Goal: Information Seeking & Learning: Learn about a topic

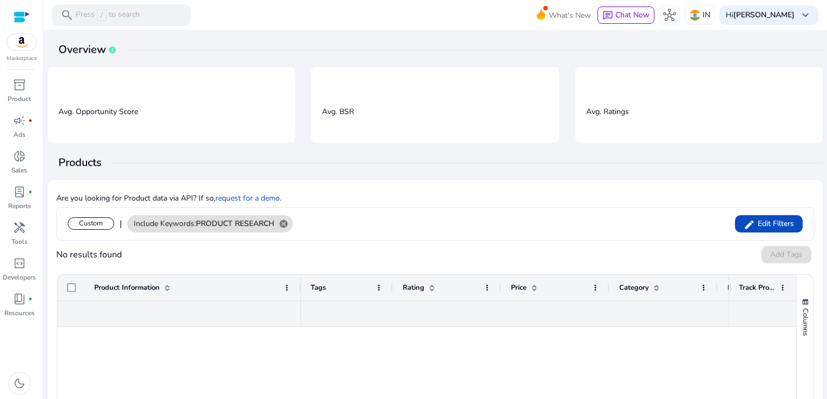
scroll to position [152, 0]
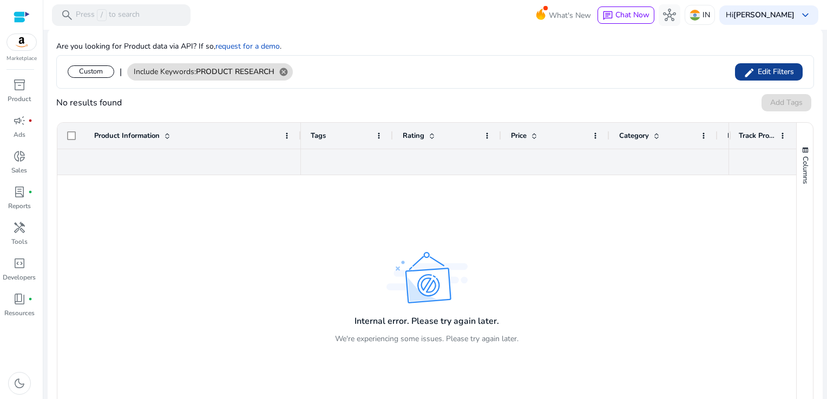
click at [777, 67] on span "Edit Filters" at bounding box center [774, 72] width 39 height 11
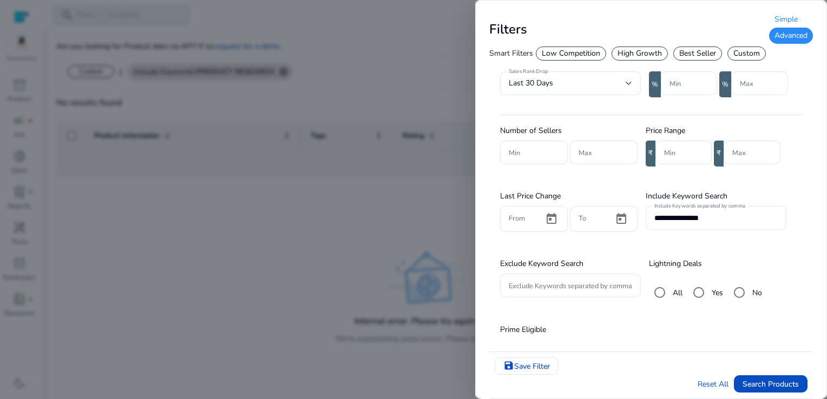
scroll to position [245, 0]
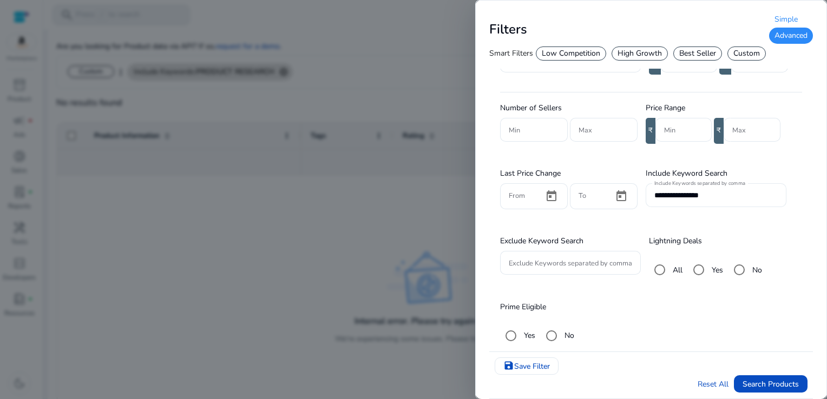
click at [758, 202] on div "**********" at bounding box center [715, 196] width 123 height 24
type input "*"
type input "*******"
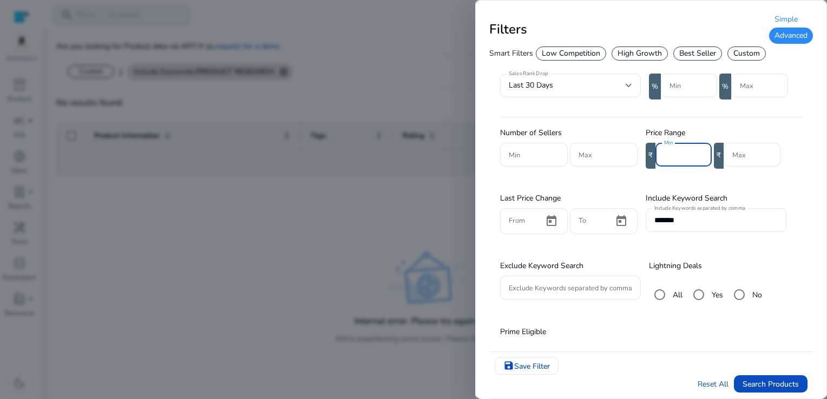
click at [679, 157] on input "Min" at bounding box center [683, 155] width 39 height 12
type input "***"
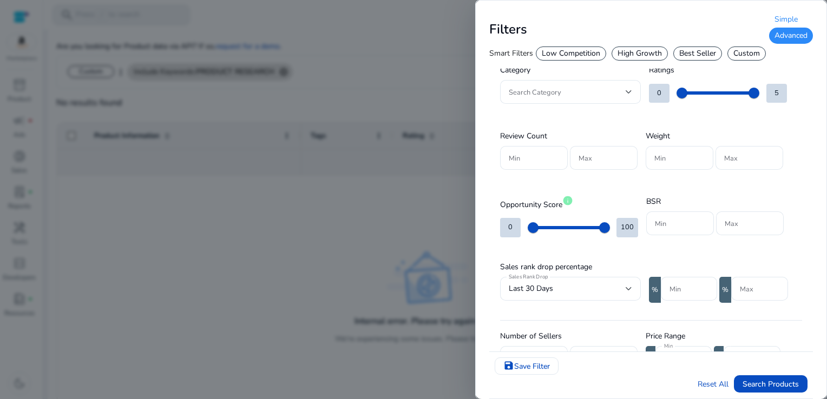
scroll to position [0, 0]
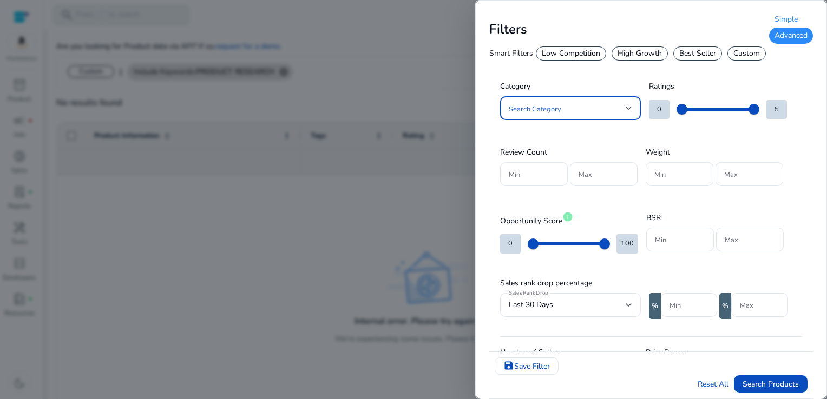
click at [629, 108] on div at bounding box center [629, 108] width 6 height 4
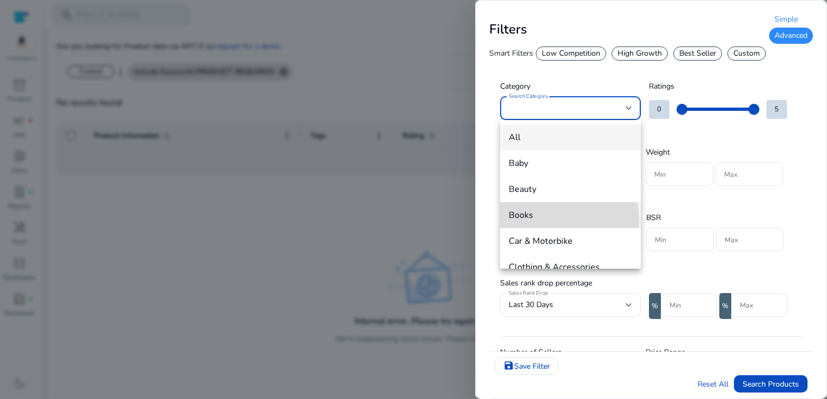
click at [541, 220] on span "Books" at bounding box center [570, 215] width 123 height 12
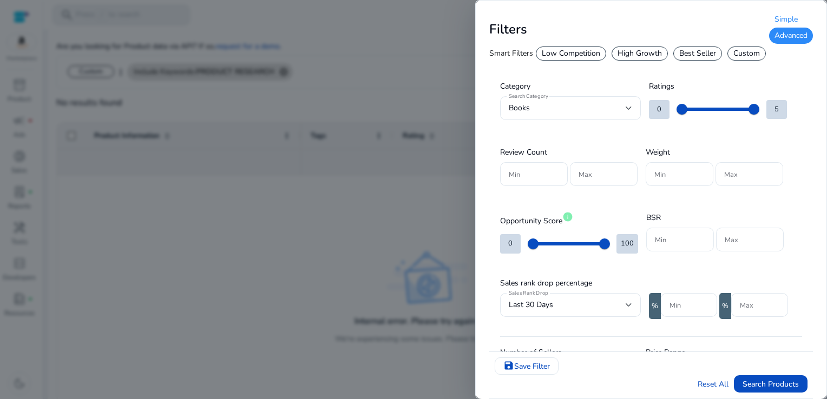
click at [653, 238] on div "Min" at bounding box center [680, 240] width 68 height 24
type input "*"
click at [724, 246] on div "Max" at bounding box center [750, 240] width 68 height 24
type input "******"
click at [762, 383] on span "Search Products" at bounding box center [771, 384] width 56 height 11
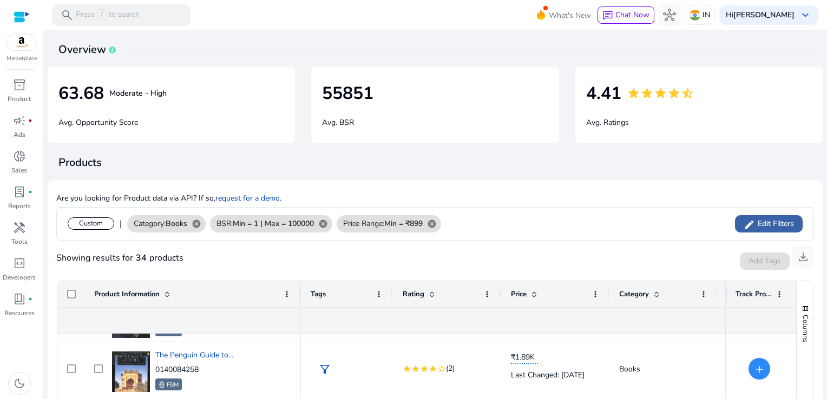
click at [757, 227] on span "Edit Filters" at bounding box center [774, 224] width 39 height 11
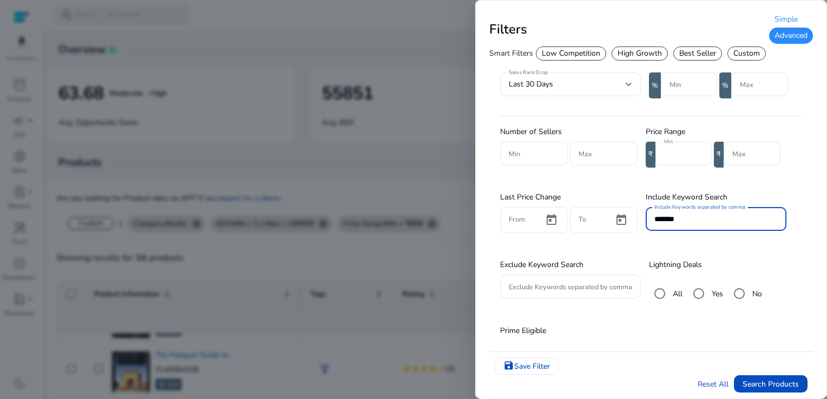
click at [700, 215] on input "*******" at bounding box center [715, 219] width 123 height 12
type input "*"
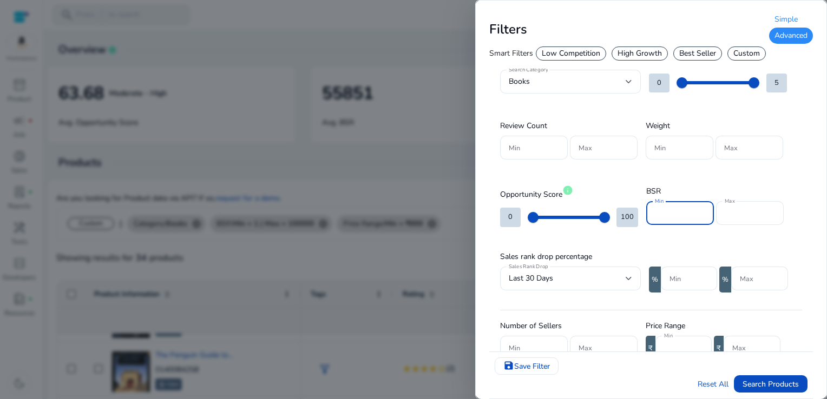
click at [673, 212] on input "*" at bounding box center [680, 213] width 50 height 12
click at [673, 212] on input "Min" at bounding box center [680, 213] width 50 height 12
type input "*****"
click at [781, 388] on span "Search Products" at bounding box center [771, 384] width 56 height 11
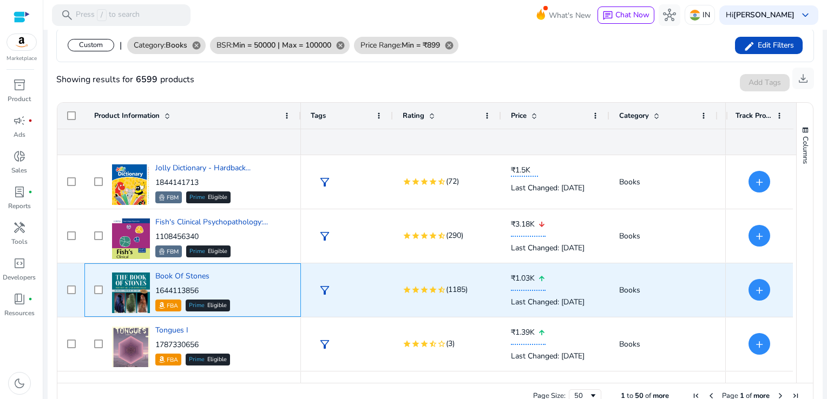
drag, startPoint x: 202, startPoint y: 289, endPoint x: 157, endPoint y: 289, distance: 44.9
click at [157, 289] on p "1644113856" at bounding box center [192, 291] width 75 height 11
copy p "1644113856"
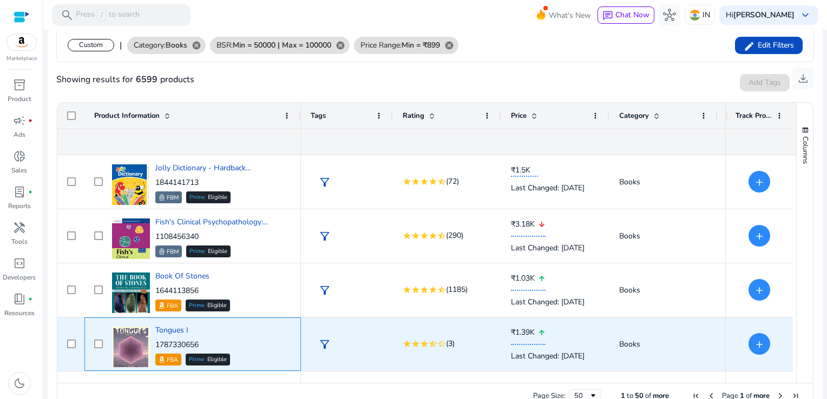
drag, startPoint x: 202, startPoint y: 348, endPoint x: 154, endPoint y: 350, distance: 48.8
click at [154, 350] on div "Tongues I 1787330656 FBA Prime Eligible" at bounding box center [200, 345] width 182 height 46
copy p "1787330656"
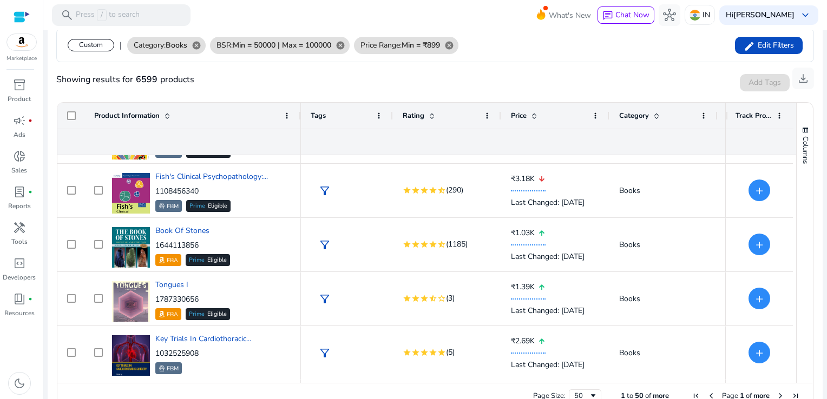
scroll to position [100, 0]
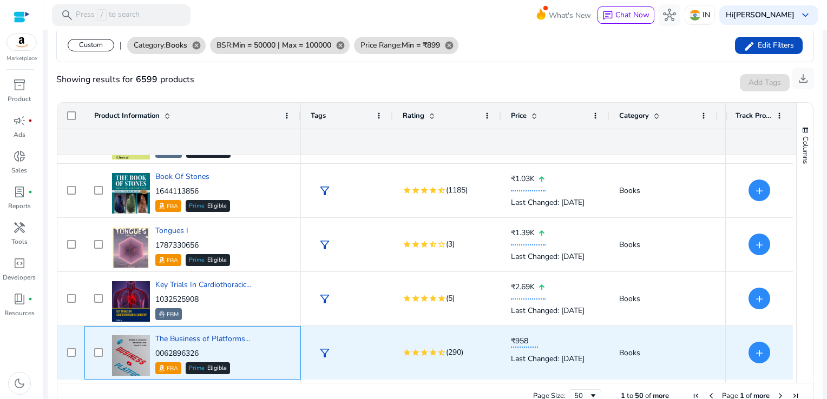
drag, startPoint x: 206, startPoint y: 351, endPoint x: 155, endPoint y: 351, distance: 51.4
click at [155, 351] on p "0062896326" at bounding box center [202, 354] width 95 height 11
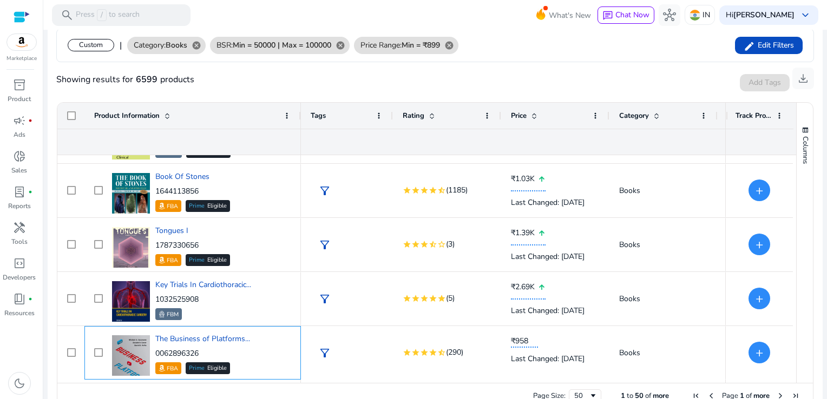
copy p "0062896326"
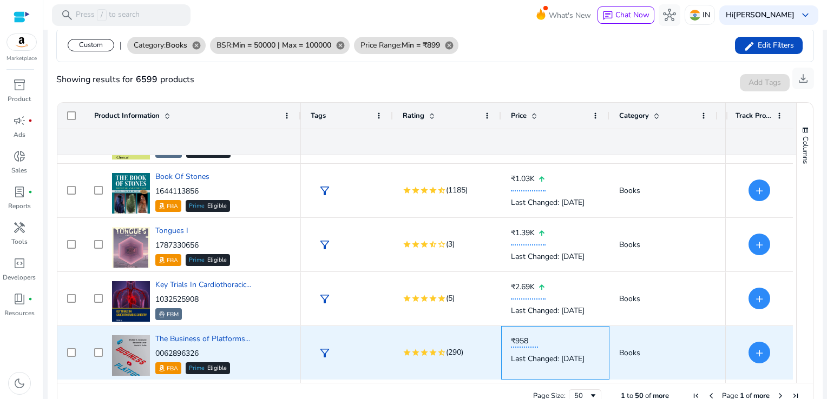
click at [521, 354] on div "Last Changed: [DATE]" at bounding box center [555, 359] width 89 height 22
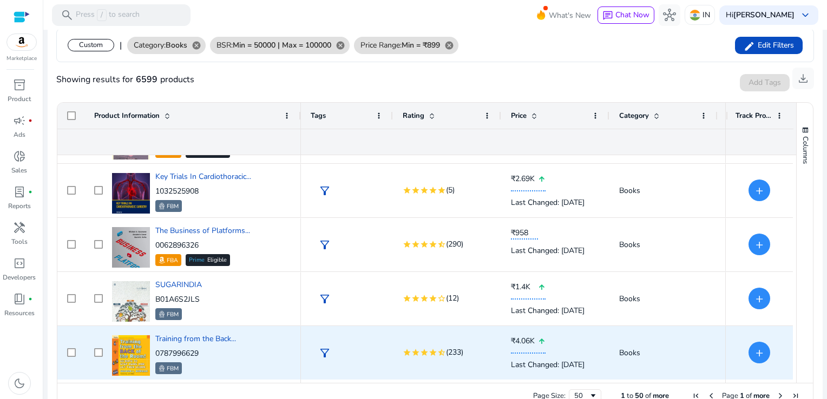
scroll to position [262, 0]
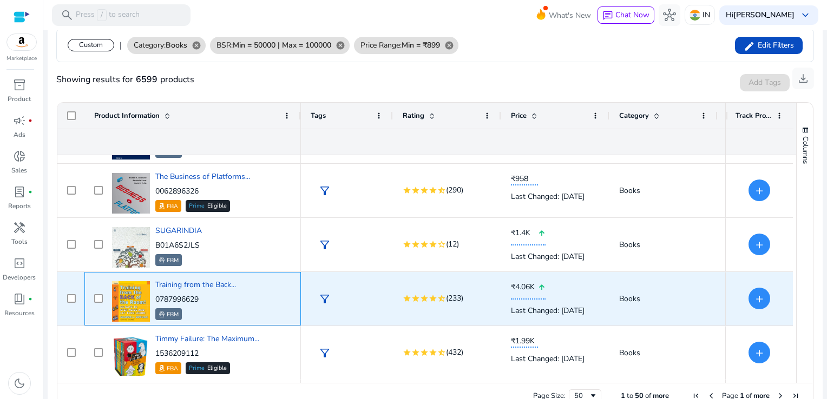
drag, startPoint x: 208, startPoint y: 299, endPoint x: 156, endPoint y: 300, distance: 52.5
click at [156, 300] on p "0787996629" at bounding box center [195, 299] width 81 height 11
copy p "0787996629"
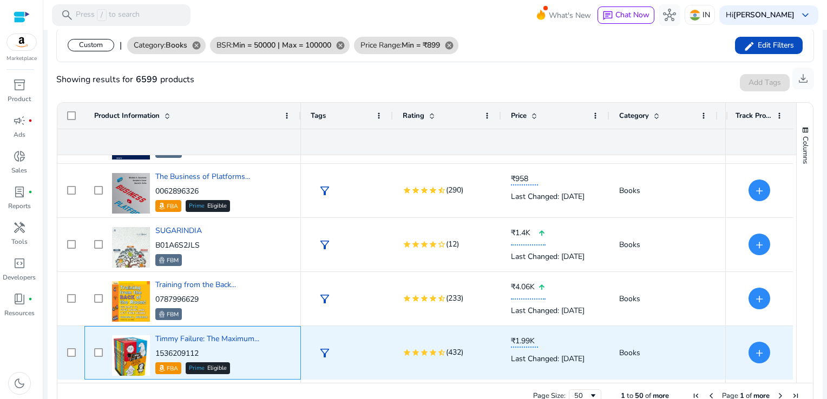
drag, startPoint x: 214, startPoint y: 352, endPoint x: 153, endPoint y: 351, distance: 61.2
click at [153, 351] on div "Timmy Failure: The Maximum... 1536209112 FBA Prime Eligible" at bounding box center [200, 353] width 182 height 46
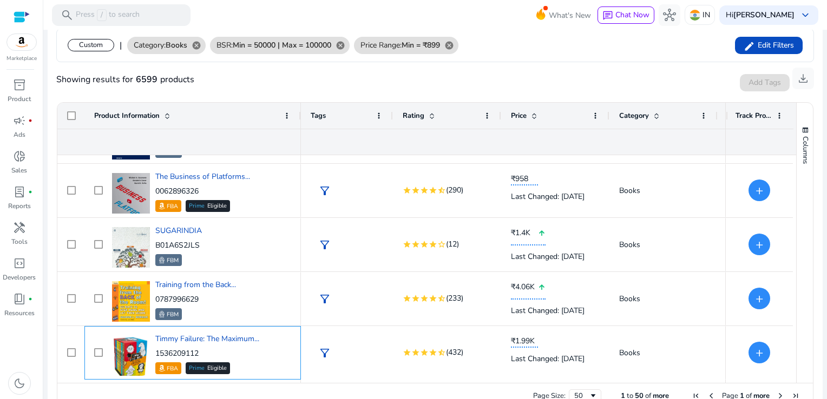
drag, startPoint x: 153, startPoint y: 351, endPoint x: 208, endPoint y: 356, distance: 55.4
click at [208, 356] on p "1536209112" at bounding box center [207, 354] width 104 height 11
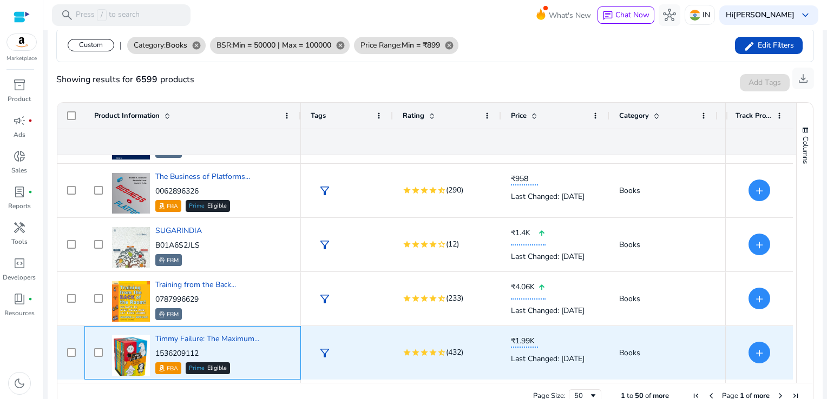
click at [205, 354] on p "1536209112" at bounding box center [207, 354] width 104 height 11
drag, startPoint x: 204, startPoint y: 354, endPoint x: 156, endPoint y: 353, distance: 48.2
click at [156, 353] on p "1536209112" at bounding box center [207, 354] width 104 height 11
copy p "1536209112"
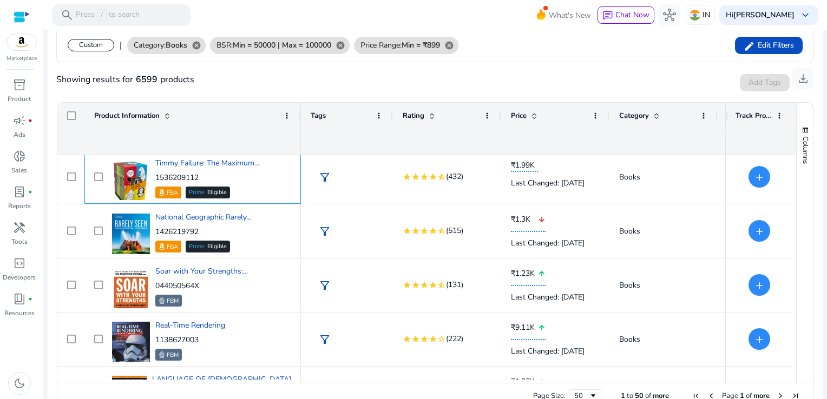
scroll to position [443, 0]
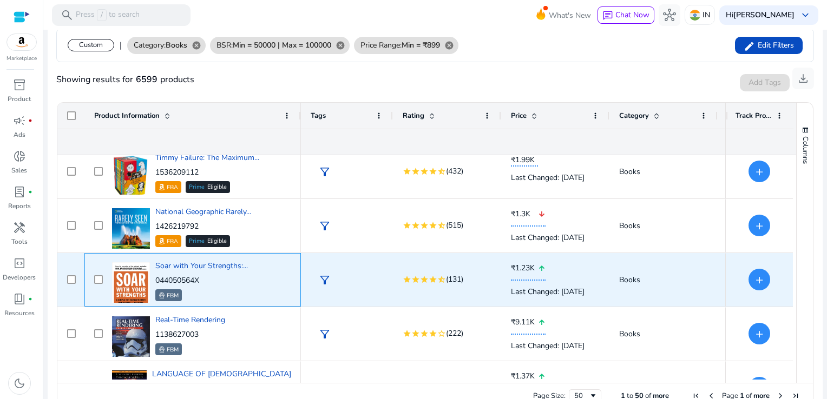
drag, startPoint x: 204, startPoint y: 280, endPoint x: 156, endPoint y: 280, distance: 47.6
click at [156, 280] on p "044050564X" at bounding box center [201, 281] width 93 height 11
copy p "044050564X"
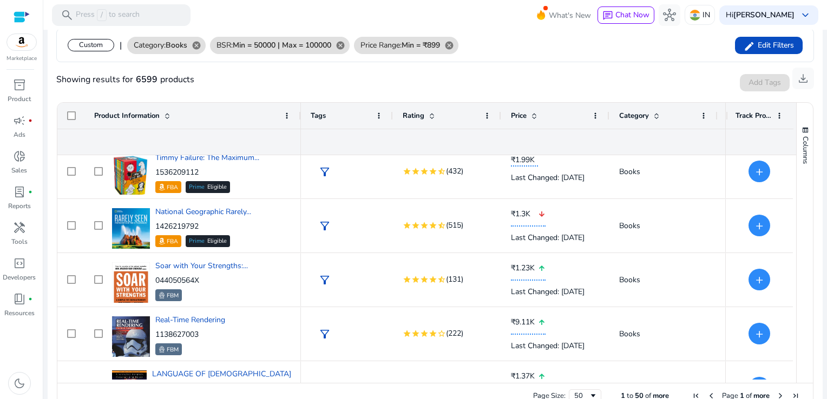
drag, startPoint x: 792, startPoint y: 198, endPoint x: 793, endPoint y: 207, distance: 9.3
click at [796, 207] on div "Columns Product Information Column Labels Rating Price" at bounding box center [804, 243] width 17 height 280
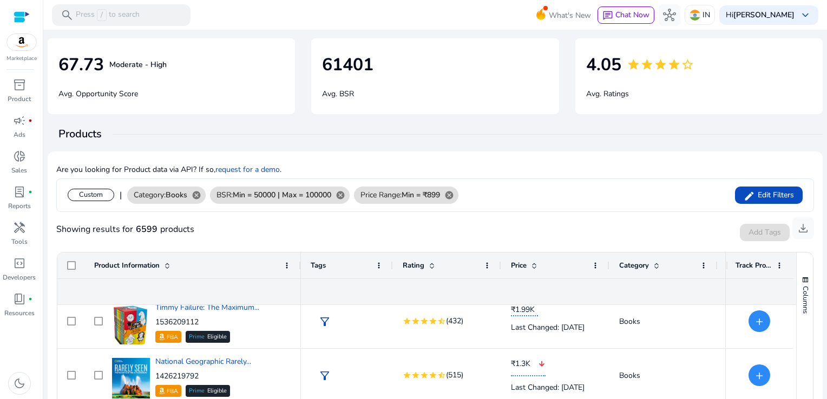
scroll to position [0, 0]
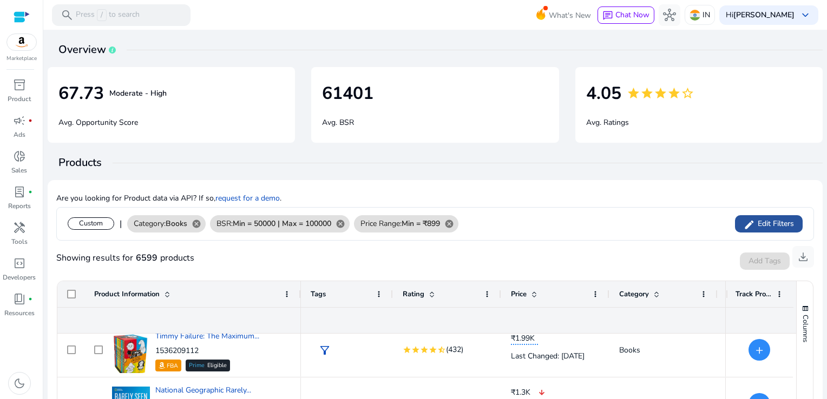
click at [764, 218] on span at bounding box center [769, 224] width 68 height 26
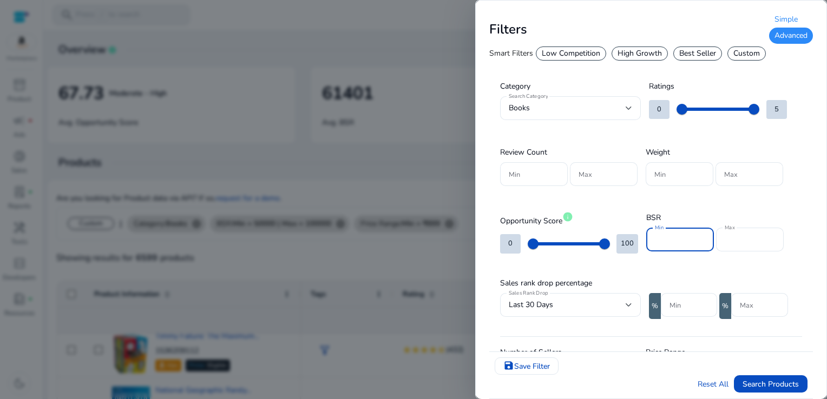
click at [678, 243] on input "*****" at bounding box center [680, 240] width 50 height 12
type input "*"
type input "*****"
click at [759, 240] on input "******" at bounding box center [750, 240] width 50 height 12
type input "*"
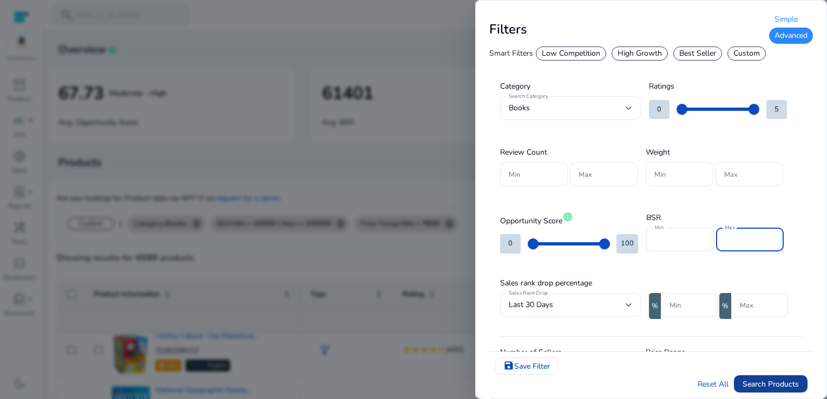
type input "*****"
click at [762, 381] on span "Search Products" at bounding box center [771, 384] width 56 height 11
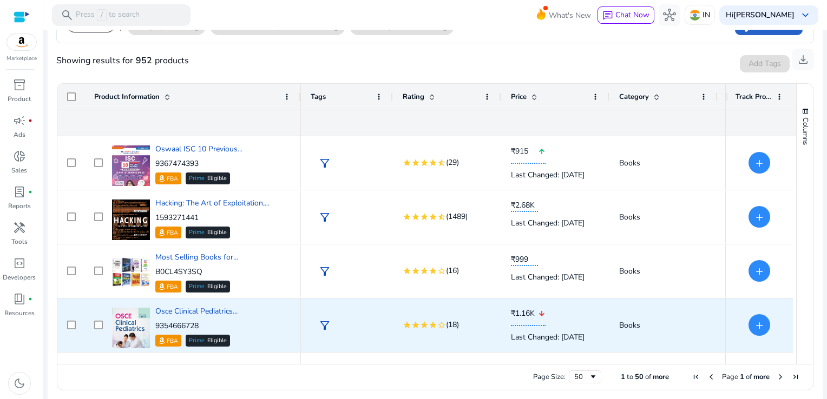
scroll to position [202, 0]
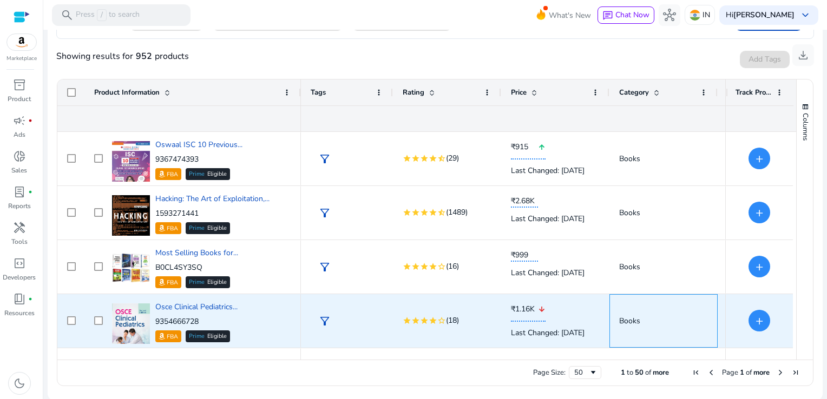
click at [646, 320] on span "Books" at bounding box center [663, 321] width 89 height 22
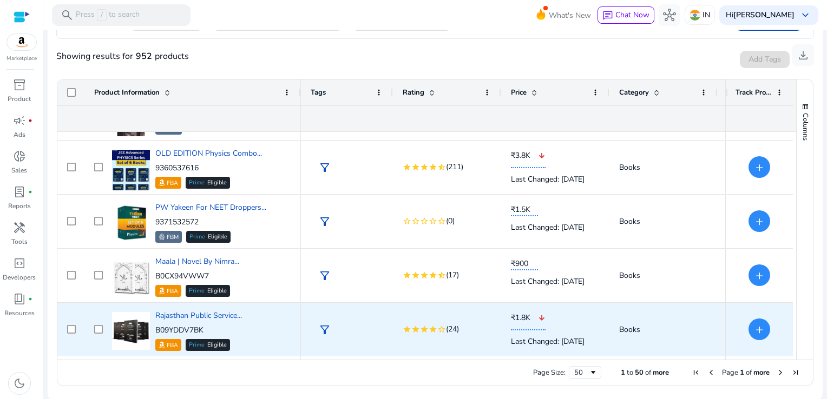
scroll to position [641, 0]
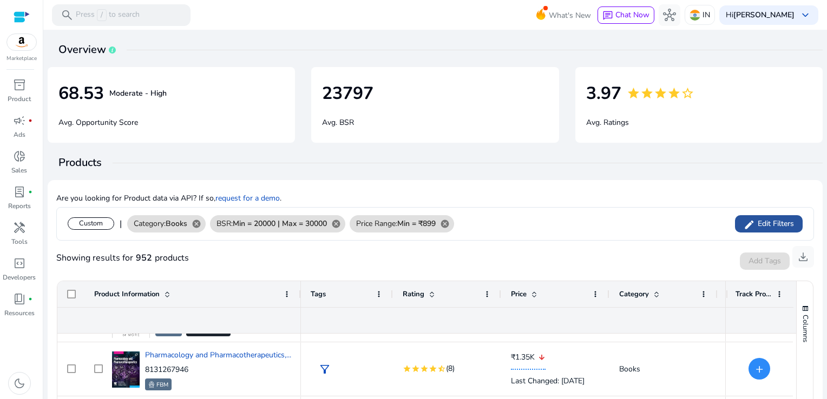
click at [765, 231] on span at bounding box center [769, 224] width 68 height 26
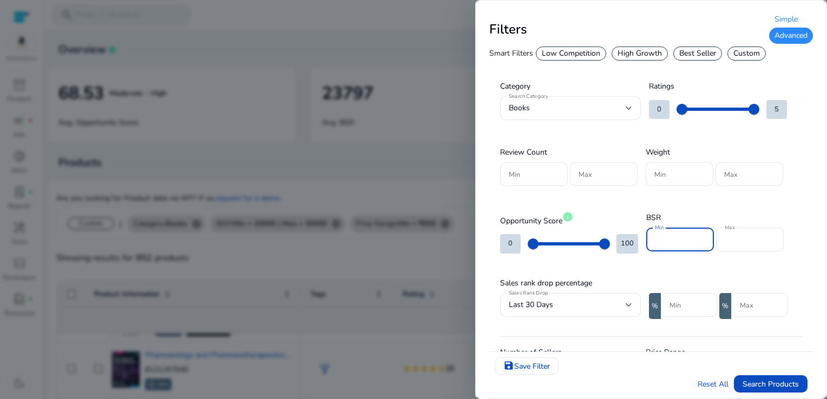
click at [683, 238] on input "*****" at bounding box center [680, 240] width 50 height 12
type input "*"
type input "*****"
click at [730, 237] on input "*****" at bounding box center [750, 240] width 50 height 12
click at [757, 237] on input "******" at bounding box center [750, 240] width 50 height 12
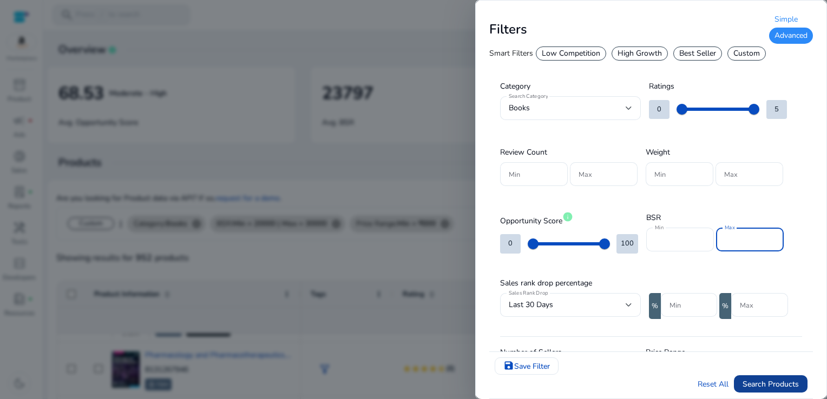
type input "*****"
click at [758, 381] on span "Search Products" at bounding box center [771, 384] width 56 height 11
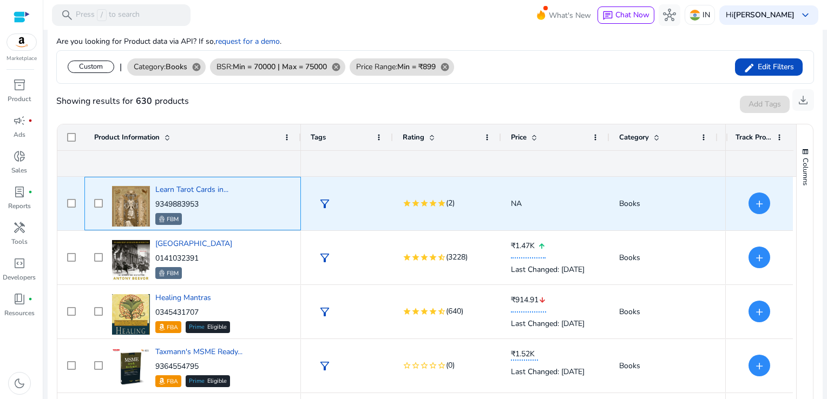
drag, startPoint x: 201, startPoint y: 201, endPoint x: 156, endPoint y: 201, distance: 44.4
click at [156, 201] on p "9349883953" at bounding box center [191, 204] width 73 height 11
copy p "9349883953"
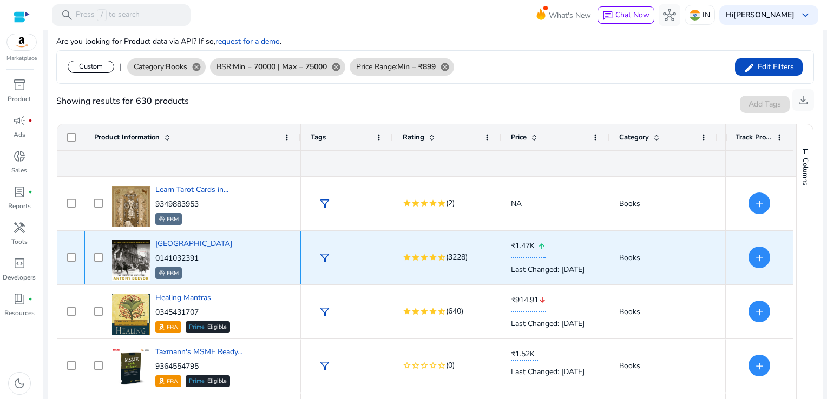
drag, startPoint x: 199, startPoint y: 257, endPoint x: 155, endPoint y: 257, distance: 44.4
click at [155, 257] on p "0141032391" at bounding box center [193, 258] width 77 height 11
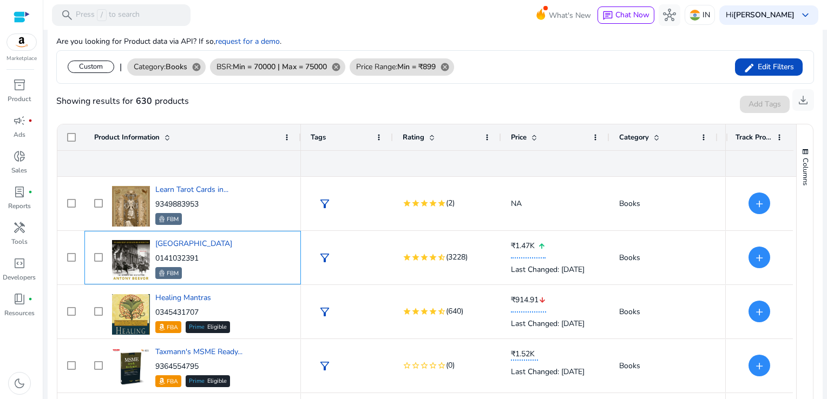
copy p "0141032391"
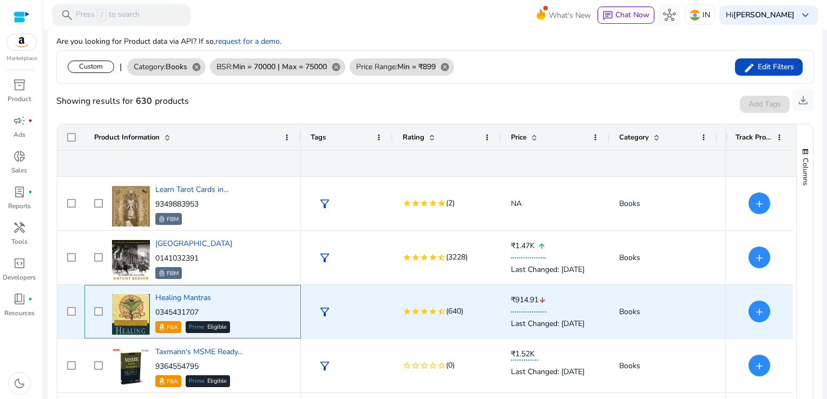
drag, startPoint x: 208, startPoint y: 310, endPoint x: 156, endPoint y: 313, distance: 52.6
click at [156, 313] on p "0345431707" at bounding box center [192, 312] width 75 height 11
copy p "0345431707"
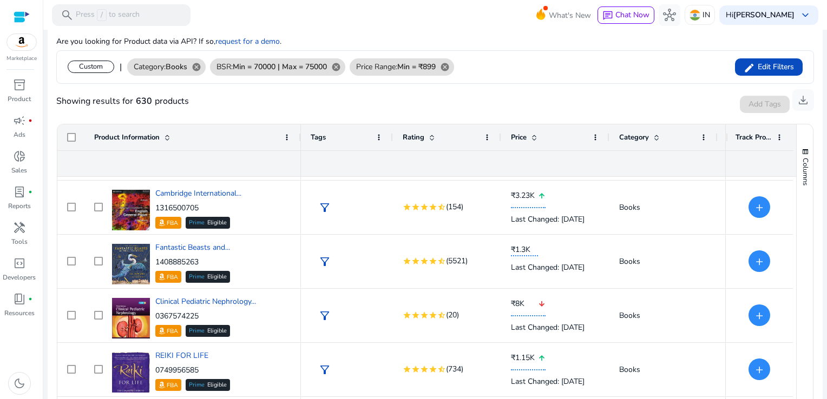
scroll to position [396, 0]
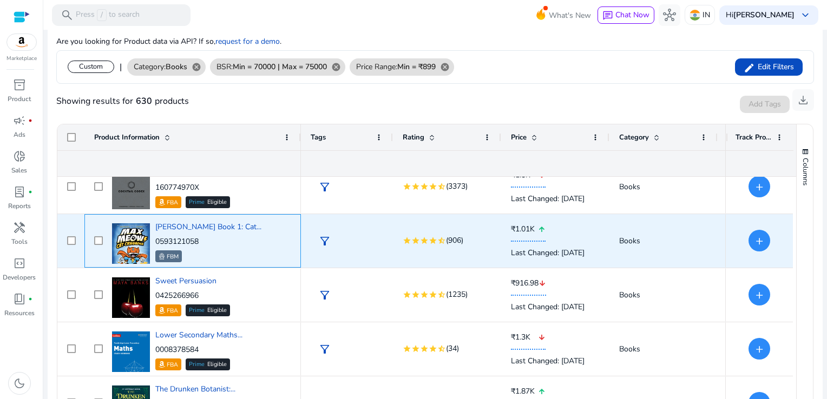
drag, startPoint x: 205, startPoint y: 241, endPoint x: 155, endPoint y: 245, distance: 50.5
click at [155, 245] on p "0593121058" at bounding box center [208, 242] width 106 height 11
copy p "0593121058"
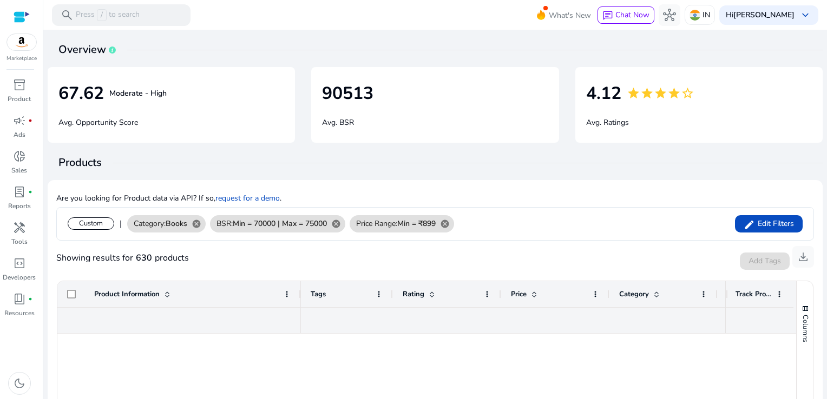
scroll to position [829, 0]
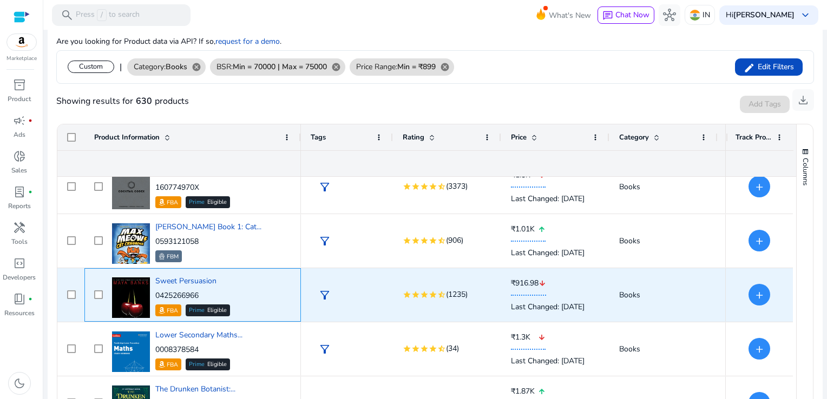
drag, startPoint x: 211, startPoint y: 293, endPoint x: 156, endPoint y: 292, distance: 54.1
click at [156, 292] on p "0425266966" at bounding box center [192, 296] width 75 height 11
copy p "0425266966"
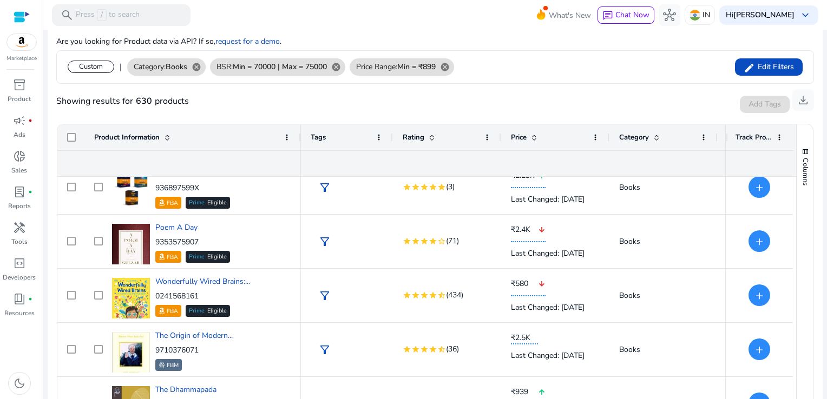
scroll to position [0, 0]
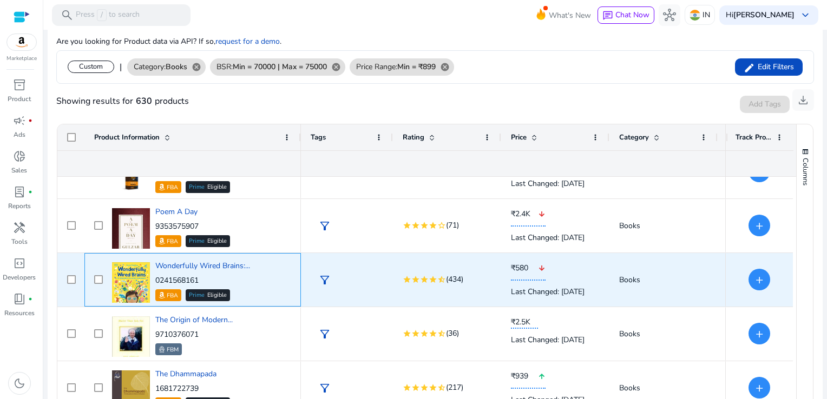
drag, startPoint x: 206, startPoint y: 276, endPoint x: 166, endPoint y: 278, distance: 39.6
click at [166, 278] on p "0241568161" at bounding box center [202, 281] width 95 height 11
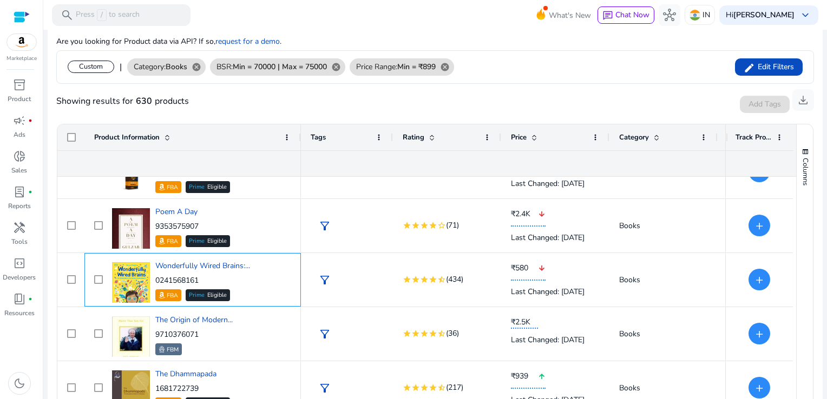
drag, startPoint x: 166, startPoint y: 278, endPoint x: 214, endPoint y: 283, distance: 48.4
click at [214, 283] on p "0241568161" at bounding box center [202, 281] width 95 height 11
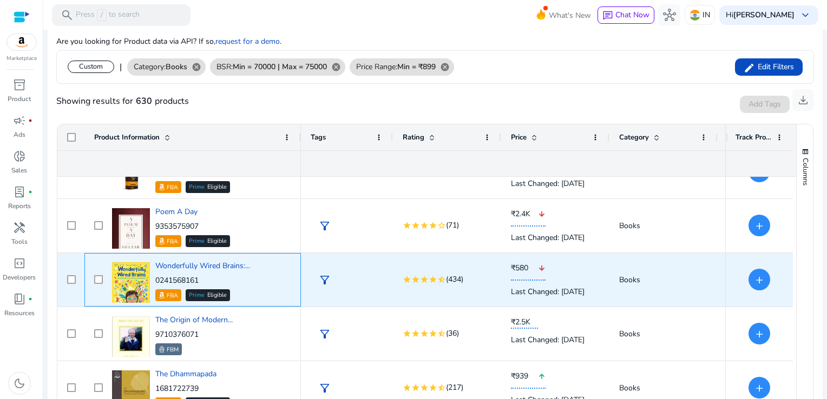
click at [200, 281] on p "0241568161" at bounding box center [202, 281] width 95 height 11
drag, startPoint x: 200, startPoint y: 281, endPoint x: 207, endPoint y: 281, distance: 7.0
click at [207, 281] on p "0241568161" at bounding box center [202, 281] width 95 height 11
drag, startPoint x: 156, startPoint y: 279, endPoint x: 203, endPoint y: 278, distance: 47.1
click at [203, 278] on p "0241568161" at bounding box center [202, 281] width 95 height 11
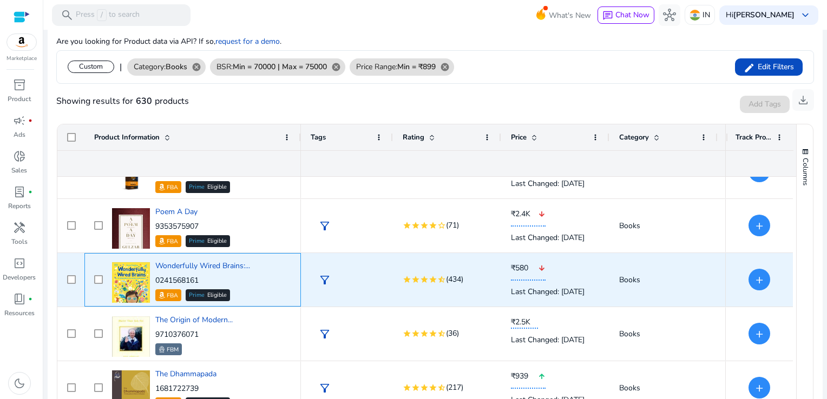
copy p "0241568161"
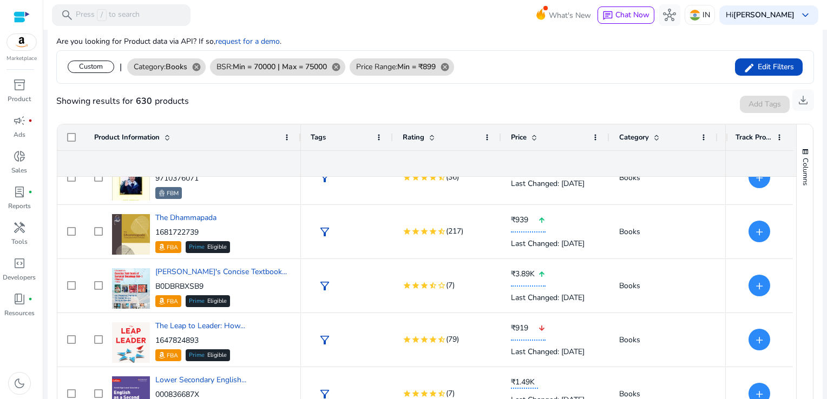
scroll to position [1914, 0]
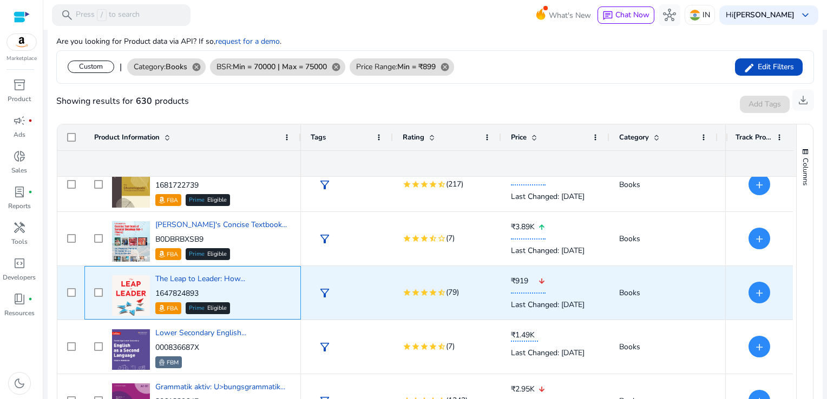
drag, startPoint x: 215, startPoint y: 291, endPoint x: 159, endPoint y: 289, distance: 56.3
click at [159, 289] on p "1647824893" at bounding box center [200, 294] width 90 height 11
click at [158, 289] on p "1647824893" at bounding box center [200, 294] width 90 height 11
drag, startPoint x: 156, startPoint y: 290, endPoint x: 208, endPoint y: 290, distance: 52.0
click at [208, 290] on p "1647824893" at bounding box center [200, 294] width 90 height 11
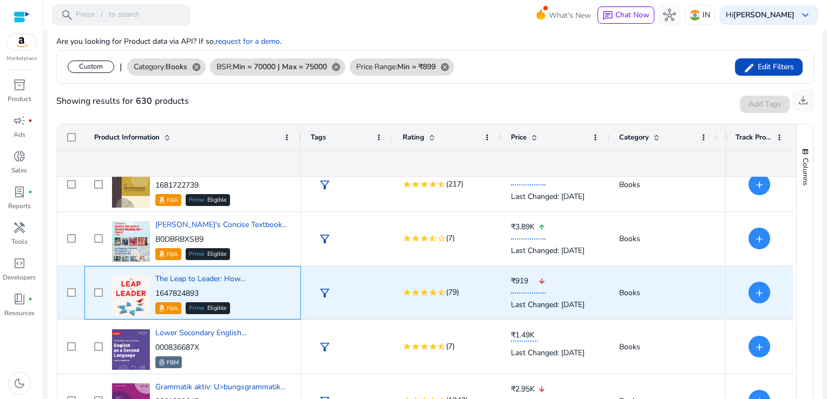
copy p "1647824893"
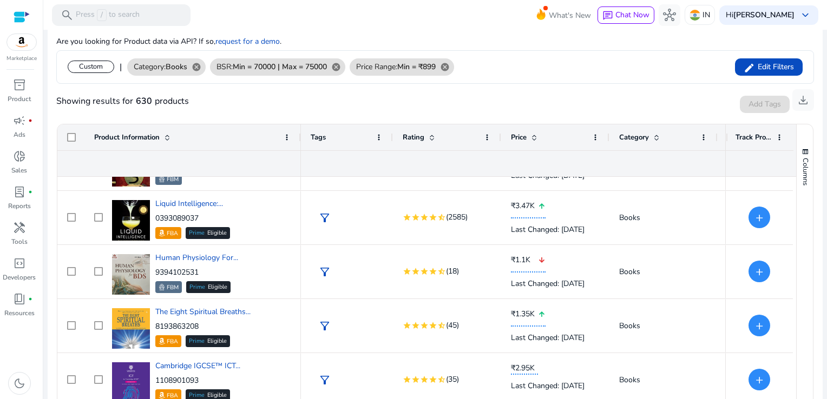
scroll to position [2242, 0]
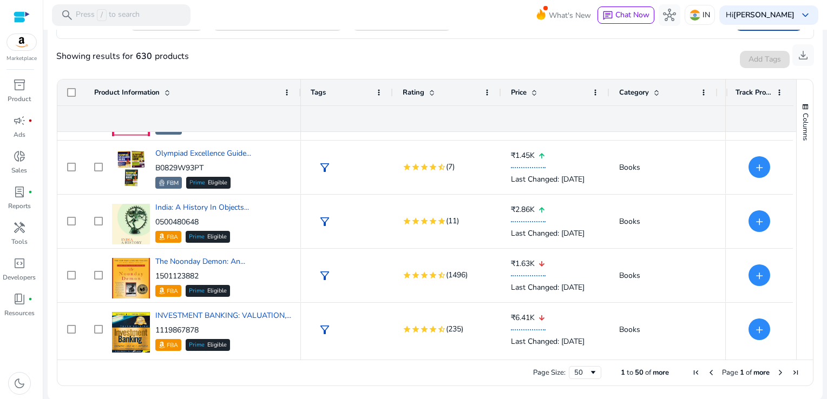
click at [776, 372] on span "Next Page" at bounding box center [780, 373] width 9 height 9
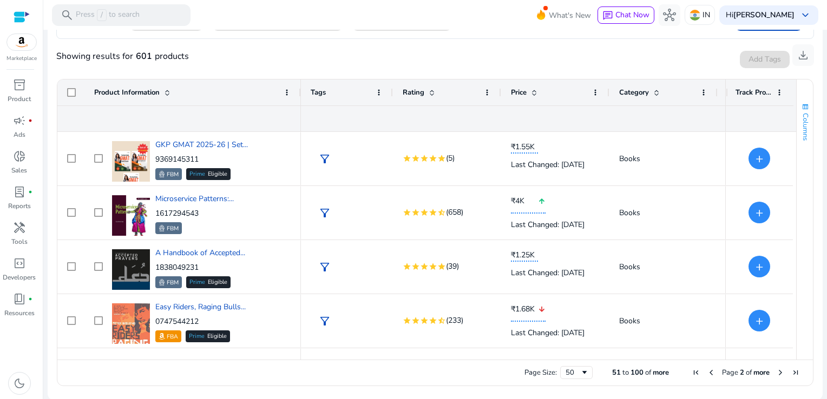
click at [797, 142] on button "Columns" at bounding box center [805, 122] width 16 height 58
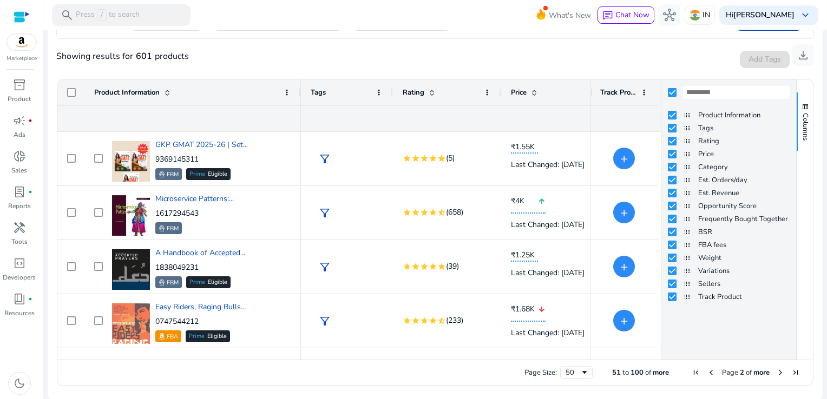
click at [800, 161] on div "Columns" at bounding box center [805, 220] width 16 height 280
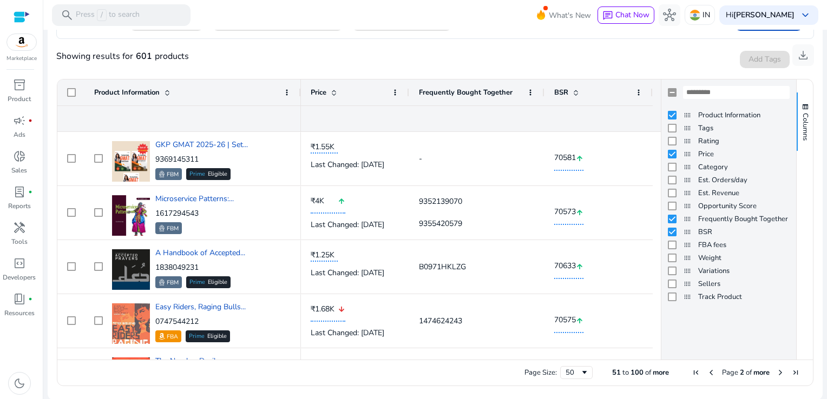
click at [667, 399] on html "We recommend switching to desktop view for the best experience. Marketplace inv…" at bounding box center [413, 199] width 827 height 399
click at [808, 319] on div "Columns" at bounding box center [805, 220] width 16 height 280
click at [803, 348] on div "Columns" at bounding box center [805, 220] width 16 height 280
click at [808, 332] on div "Columns" at bounding box center [805, 220] width 16 height 280
click at [802, 110] on button "Columns" at bounding box center [805, 122] width 16 height 58
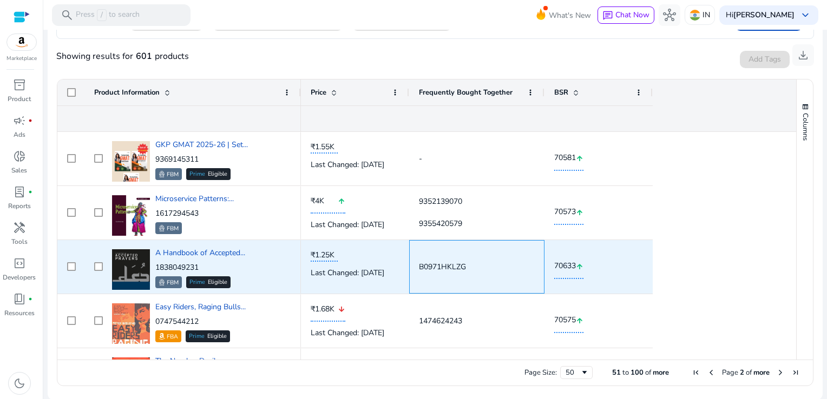
click at [524, 280] on div "B0971HKLZG" at bounding box center [477, 267] width 116 height 53
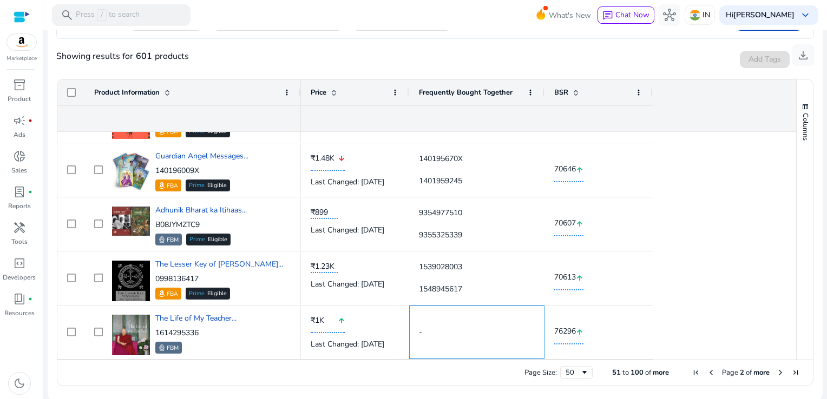
scroll to position [0, 0]
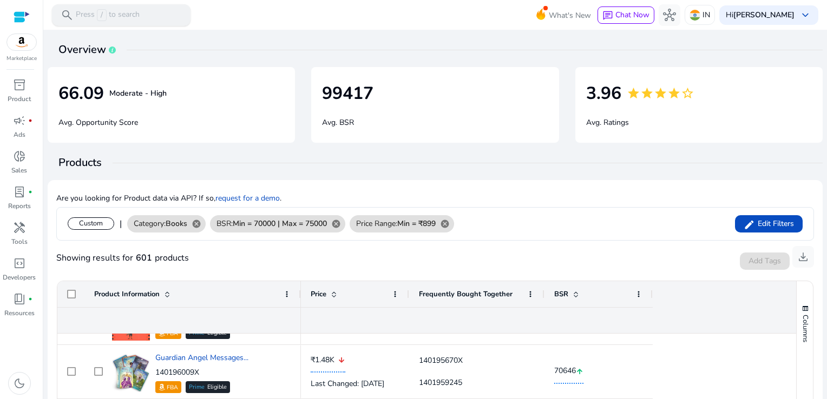
click at [180, 16] on div "search Press / to search" at bounding box center [121, 15] width 139 height 22
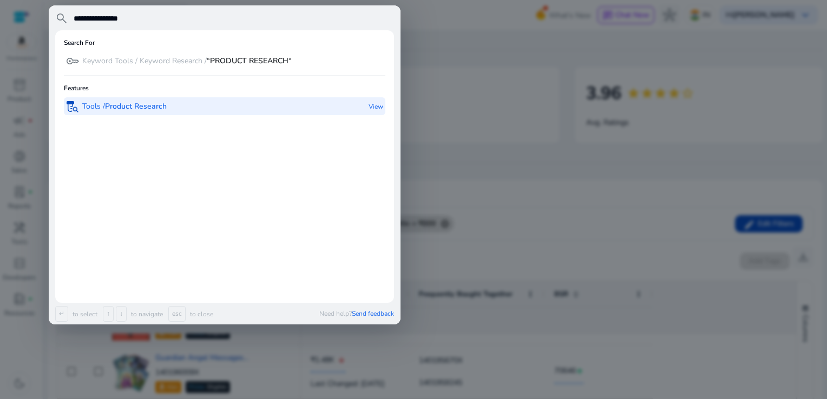
type input "**********"
click at [162, 107] on b "Product Research" at bounding box center [136, 106] width 62 height 10
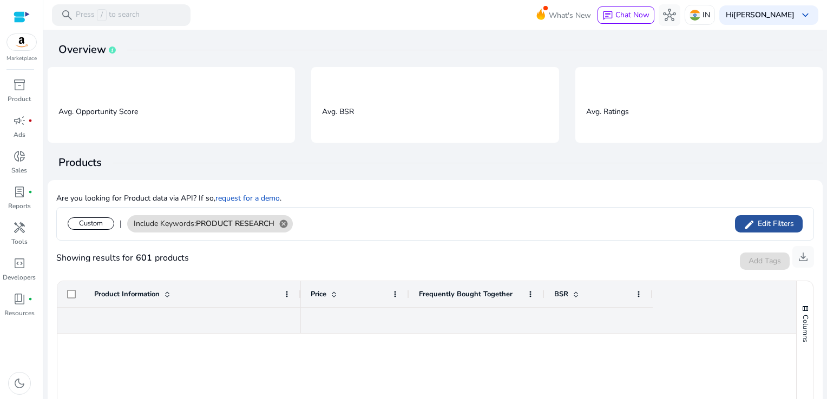
click at [749, 223] on mat-icon "edit" at bounding box center [749, 225] width 11 height 17
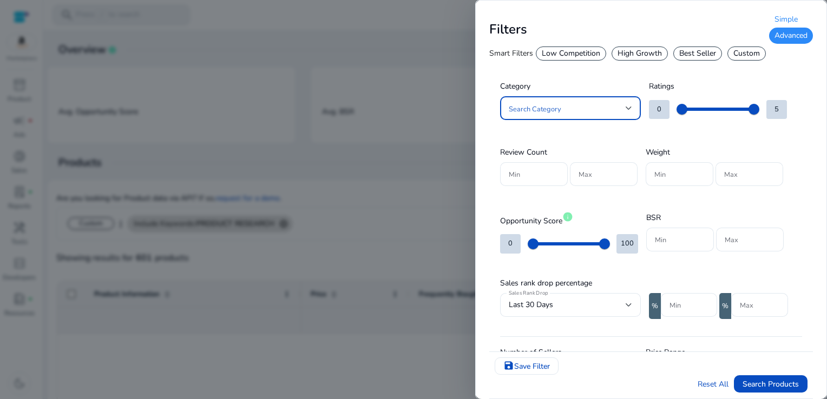
click at [817, 276] on div "**********" at bounding box center [651, 199] width 352 height 399
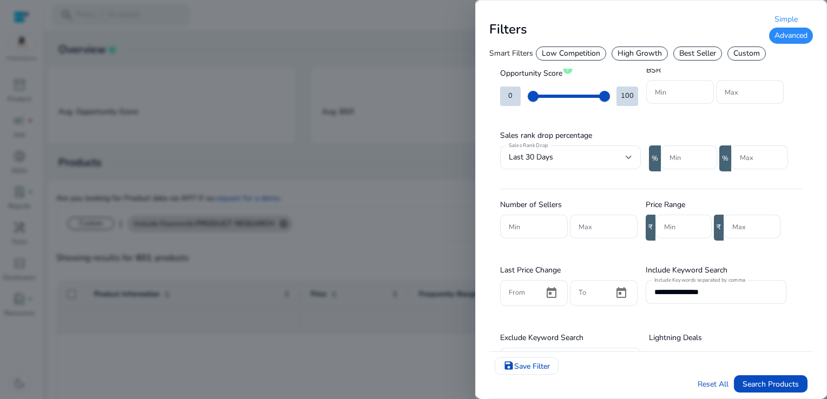
drag, startPoint x: 640, startPoint y: 55, endPoint x: 624, endPoint y: 383, distance: 328.4
click at [640, 55] on div "High Growth" at bounding box center [640, 54] width 56 height 14
type input "*"
type input "**"
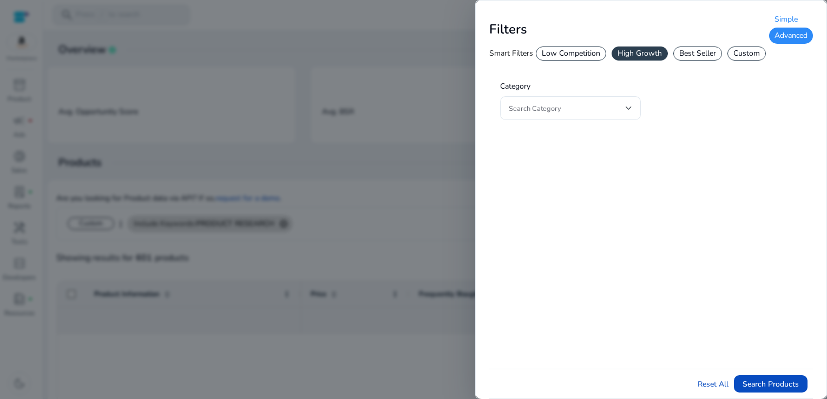
scroll to position [0, 0]
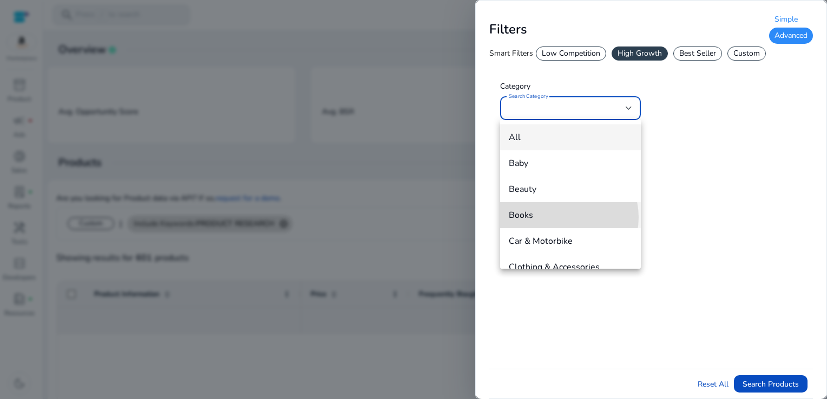
click at [561, 218] on span "Books" at bounding box center [570, 215] width 123 height 12
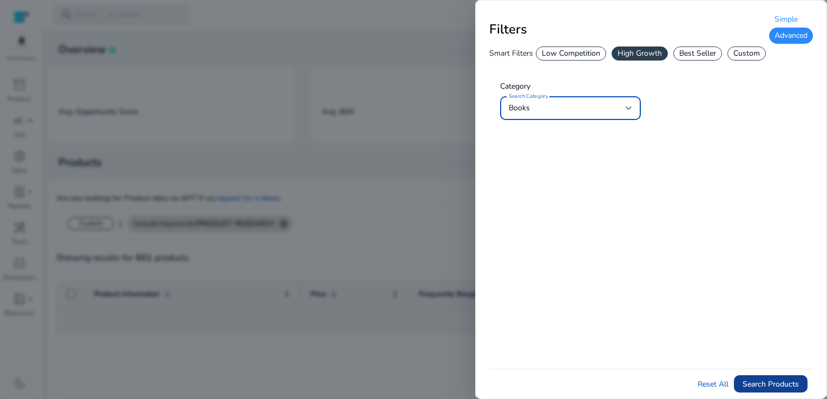
click at [777, 385] on span "Search Products" at bounding box center [771, 384] width 56 height 11
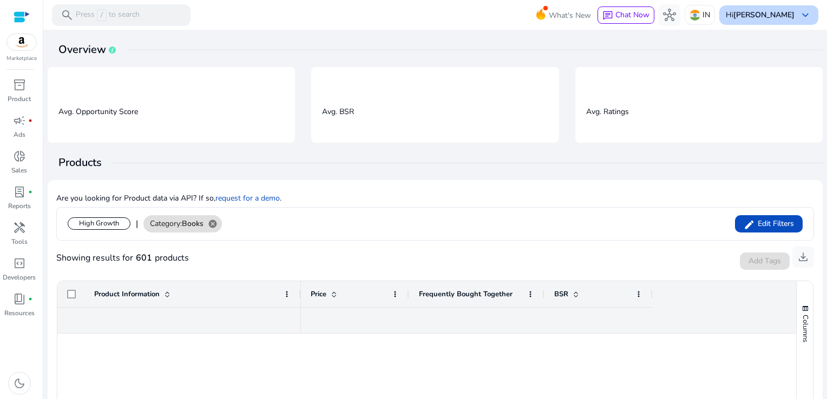
click at [801, 18] on span "keyboard_arrow_down" at bounding box center [805, 15] width 13 height 13
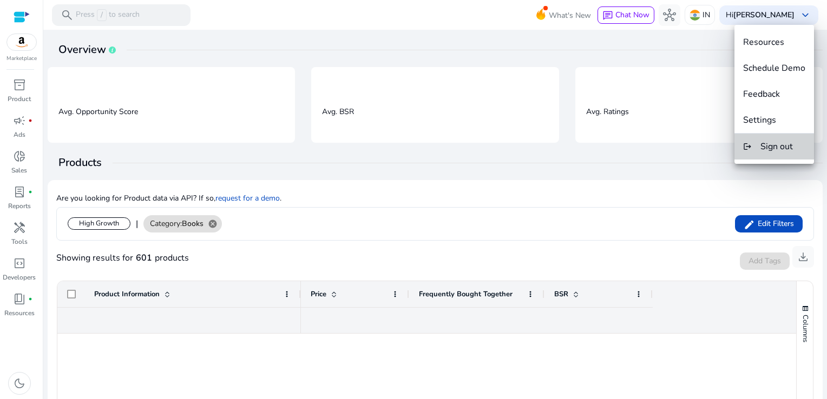
click at [782, 142] on span "Sign out" at bounding box center [777, 147] width 32 height 12
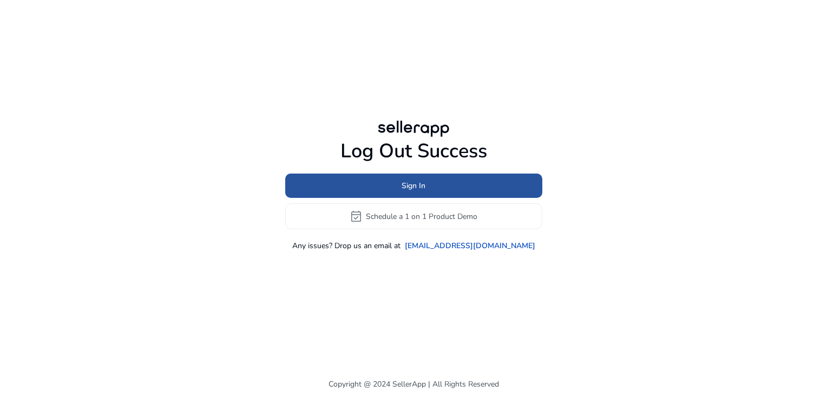
click at [499, 181] on span at bounding box center [413, 186] width 257 height 26
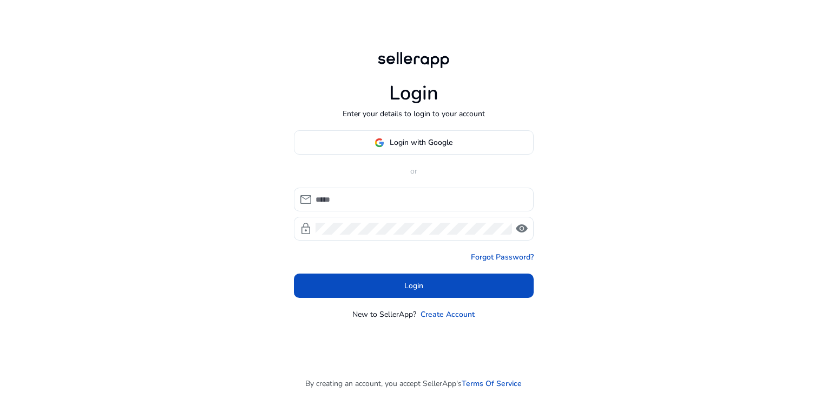
type input "**********"
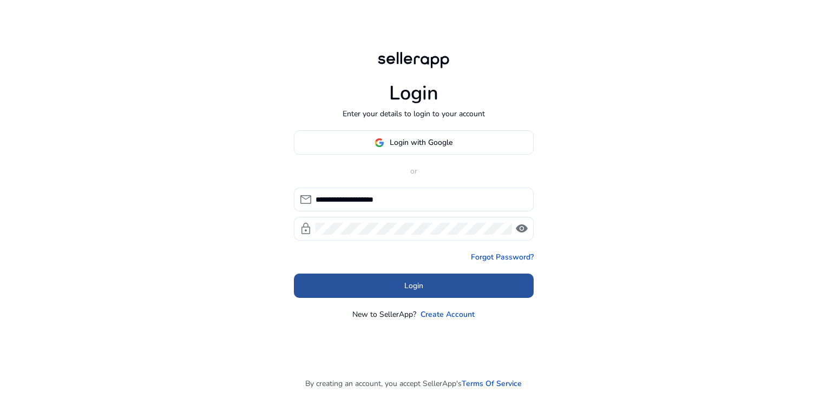
click at [451, 276] on span at bounding box center [414, 286] width 240 height 26
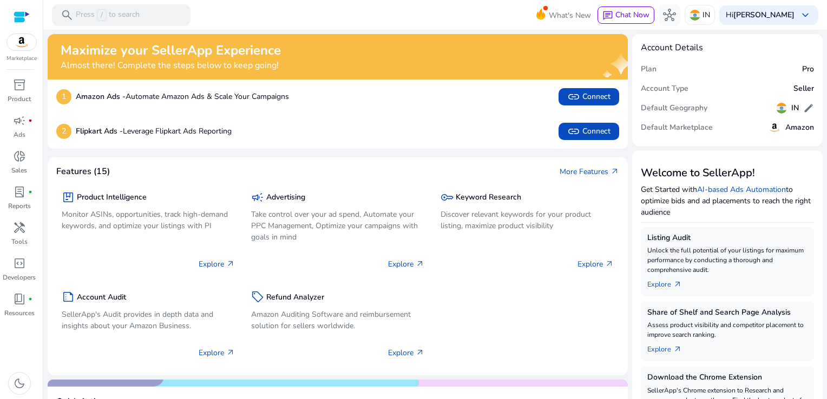
click at [197, 18] on mat-toolbar "search Press / to search What's New chat Chat Now hub IN [GEOGRAPHIC_DATA][PERS…" at bounding box center [435, 15] width 784 height 30
click at [143, 21] on div "search Press / to search" at bounding box center [121, 15] width 139 height 22
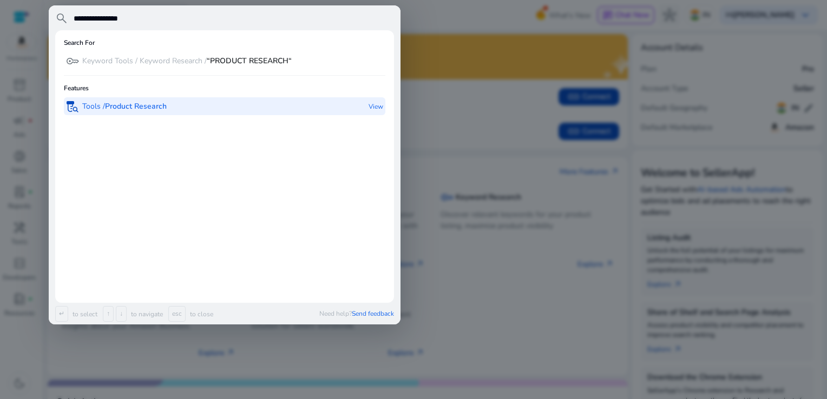
type input "**********"
click at [115, 103] on b "Product Research" at bounding box center [136, 106] width 62 height 10
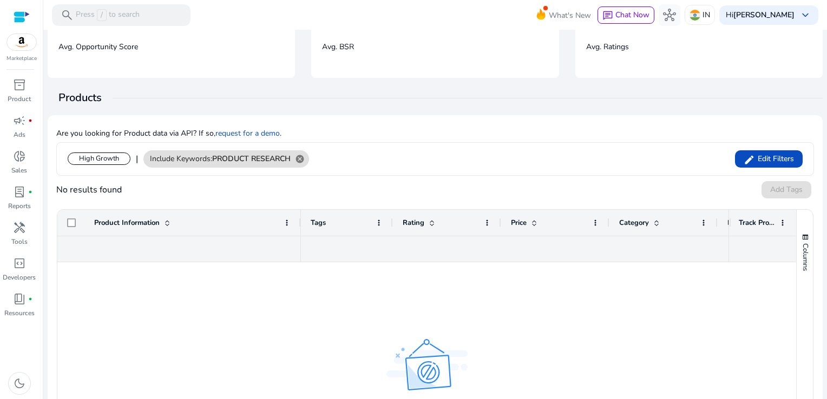
scroll to position [64, 0]
click at [786, 165] on span at bounding box center [769, 160] width 68 height 26
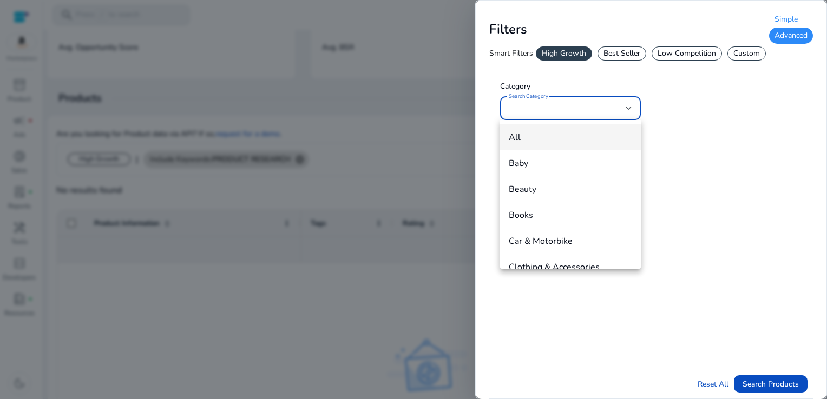
click at [620, 61] on div at bounding box center [413, 199] width 827 height 399
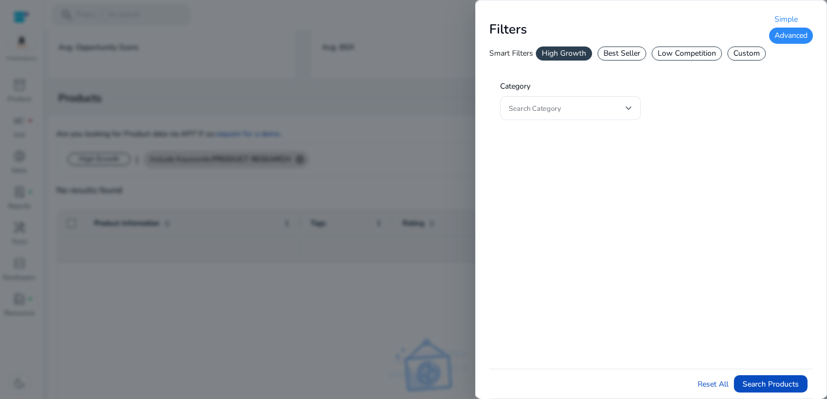
click at [632, 51] on div "Best Seller" at bounding box center [622, 54] width 49 height 14
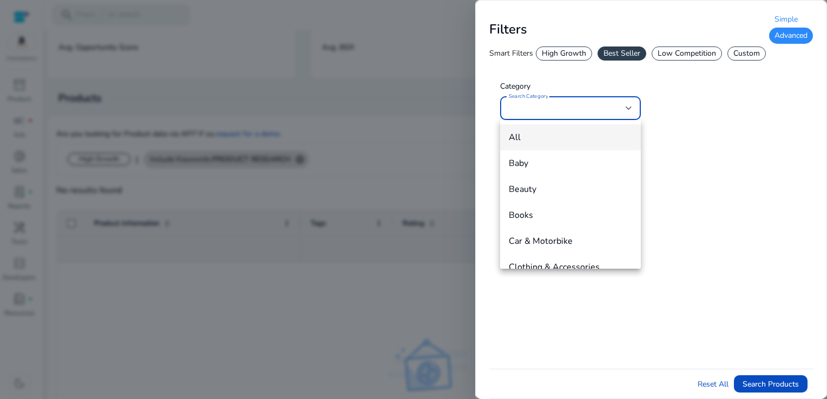
click at [768, 381] on div at bounding box center [413, 199] width 827 height 399
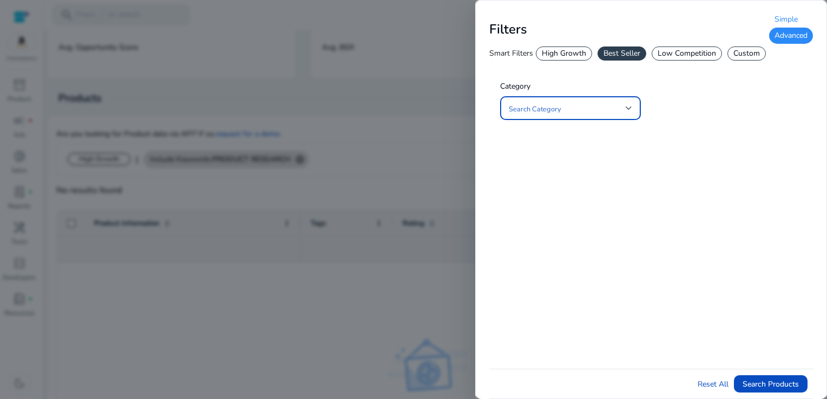
click at [626, 106] on div at bounding box center [629, 108] width 6 height 4
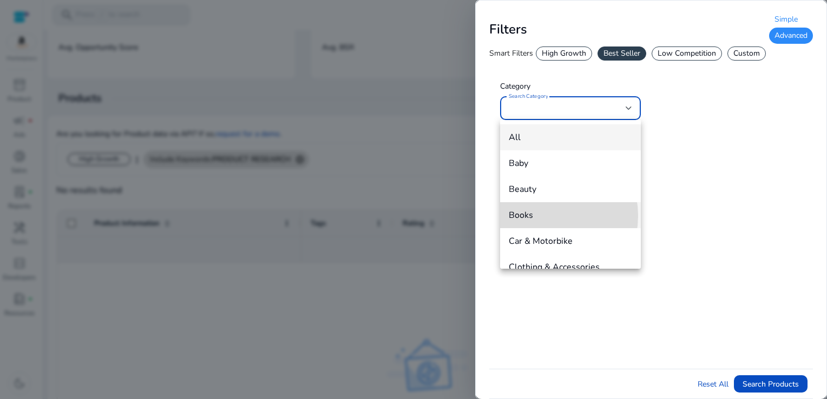
click at [540, 216] on span "Books" at bounding box center [570, 215] width 123 height 12
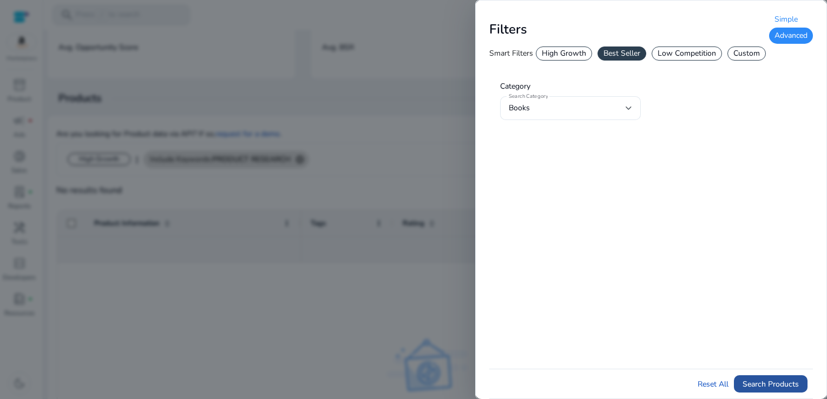
click at [750, 381] on span "Search Products" at bounding box center [771, 384] width 56 height 11
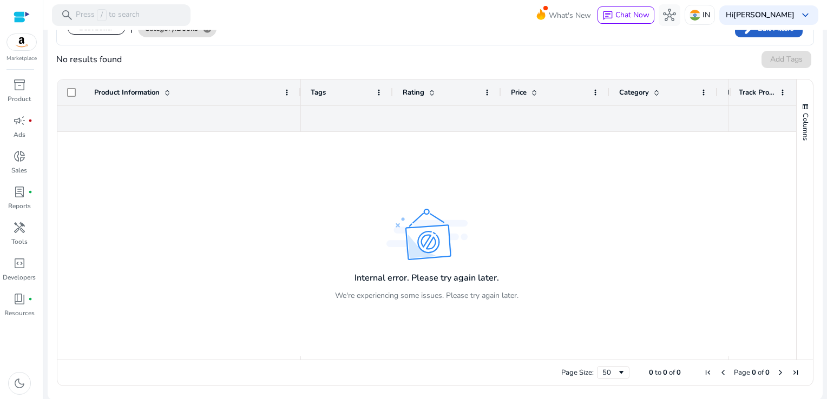
scroll to position [0, 0]
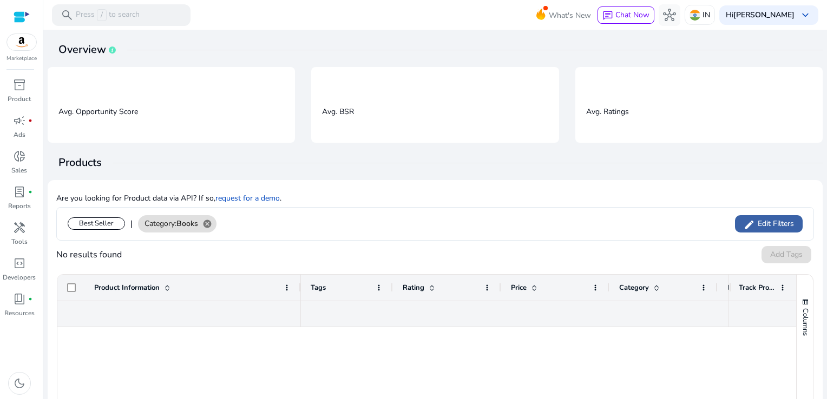
click at [749, 224] on mat-icon "edit" at bounding box center [749, 225] width 11 height 17
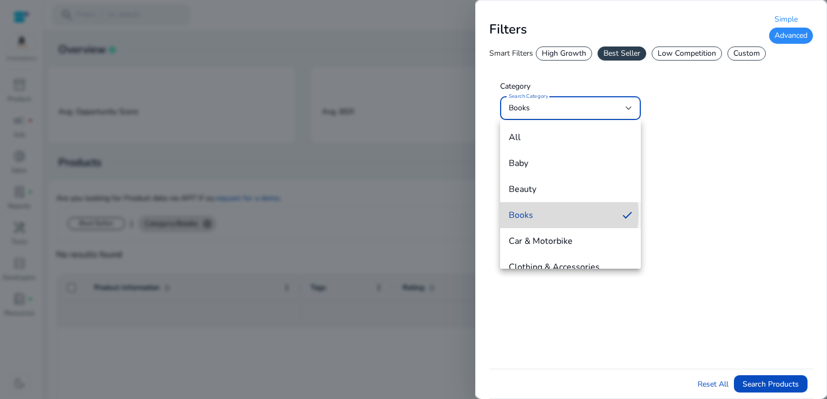
click at [553, 214] on span "Books" at bounding box center [561, 215] width 105 height 12
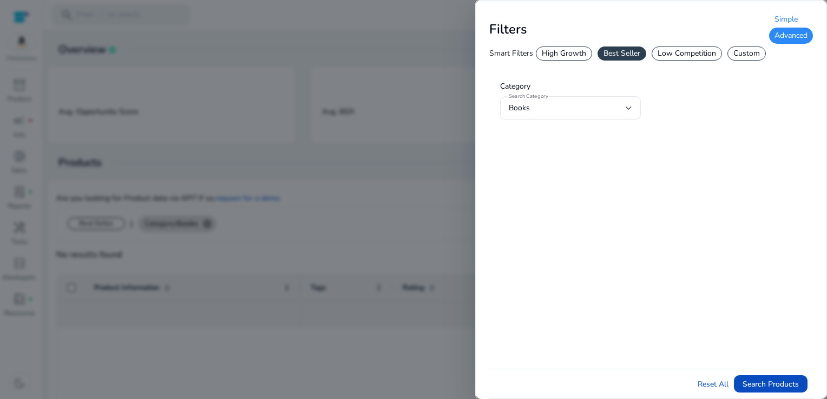
click at [624, 53] on div "Best Seller" at bounding box center [622, 54] width 49 height 14
click at [791, 37] on div "Advanced" at bounding box center [791, 36] width 44 height 16
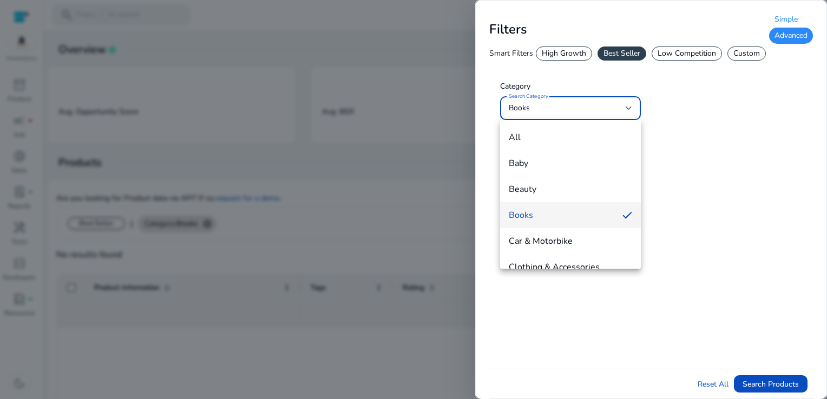
drag, startPoint x: 791, startPoint y: 6, endPoint x: 752, endPoint y: 58, distance: 64.6
click at [752, 58] on div at bounding box center [413, 199] width 827 height 399
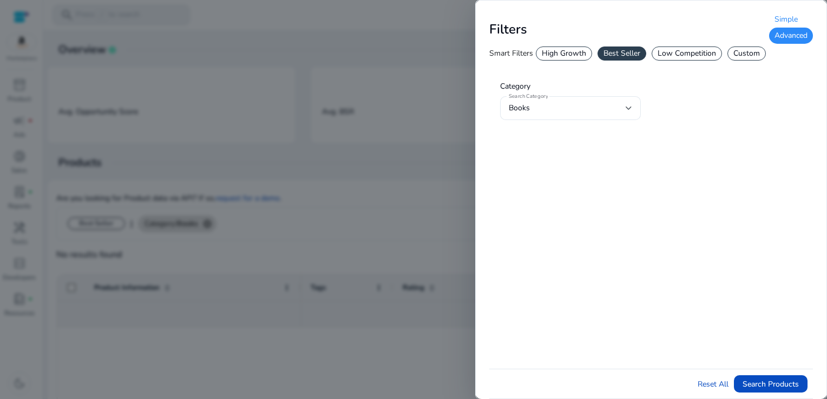
click at [752, 58] on div "Custom" at bounding box center [747, 54] width 38 height 14
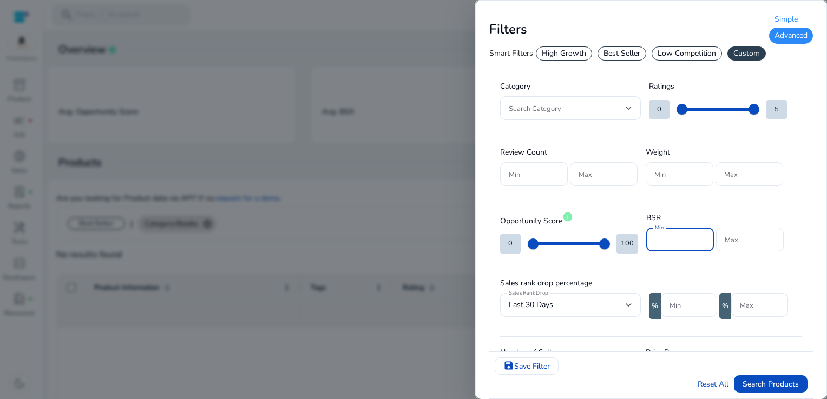
click at [673, 244] on input "Min" at bounding box center [680, 240] width 50 height 12
type input "*"
click at [753, 243] on input "Max" at bounding box center [750, 240] width 50 height 12
click at [681, 241] on input "*****" at bounding box center [680, 240] width 50 height 12
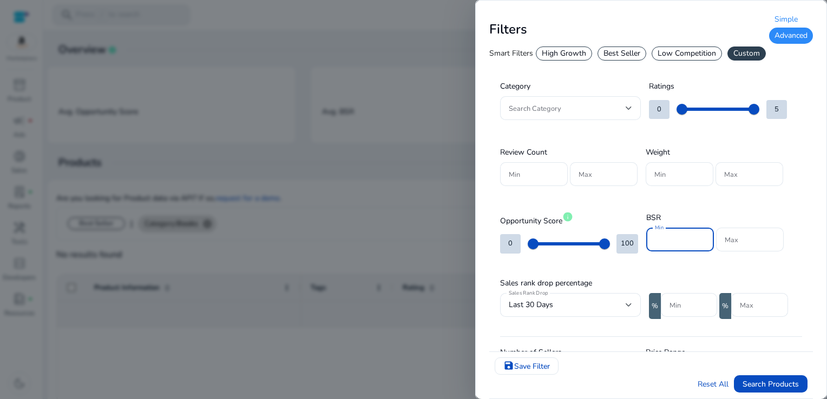
type input "*"
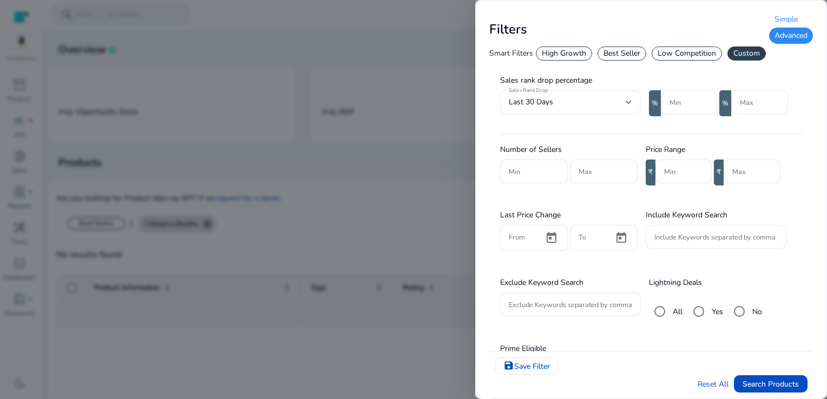
scroll to position [204, 0]
click at [686, 171] on input "Min" at bounding box center [683, 171] width 39 height 12
type input "***"
click at [720, 231] on input "Include Keywords separated by comma" at bounding box center [715, 237] width 123 height 12
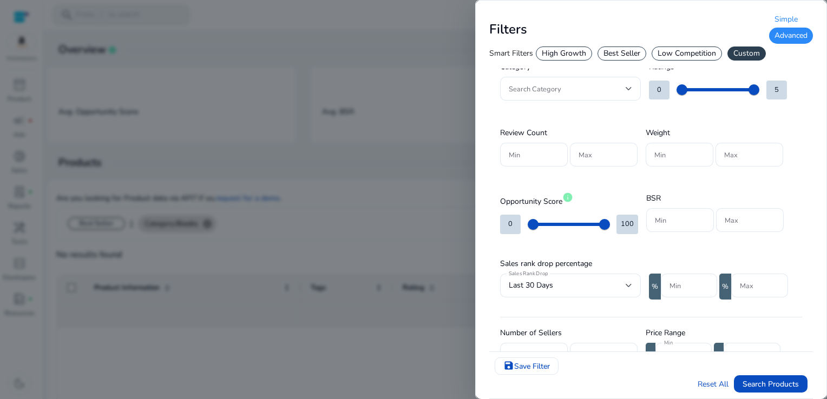
scroll to position [0, 0]
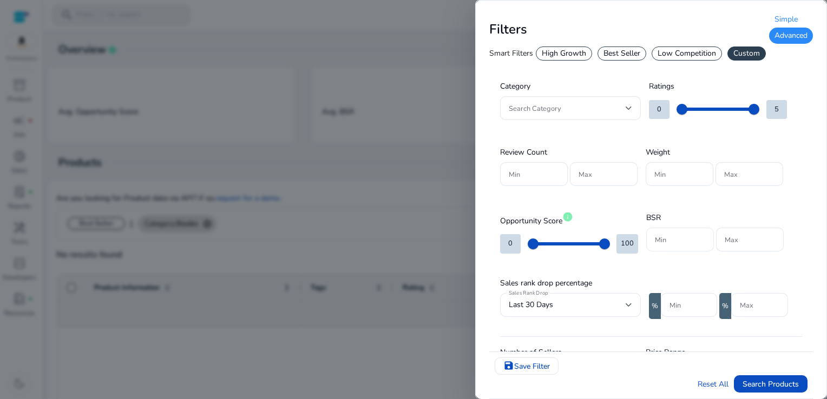
click at [681, 231] on div at bounding box center [680, 240] width 50 height 24
type input "*"
click at [730, 246] on div at bounding box center [750, 240] width 50 height 24
type input "*"
type input "*****"
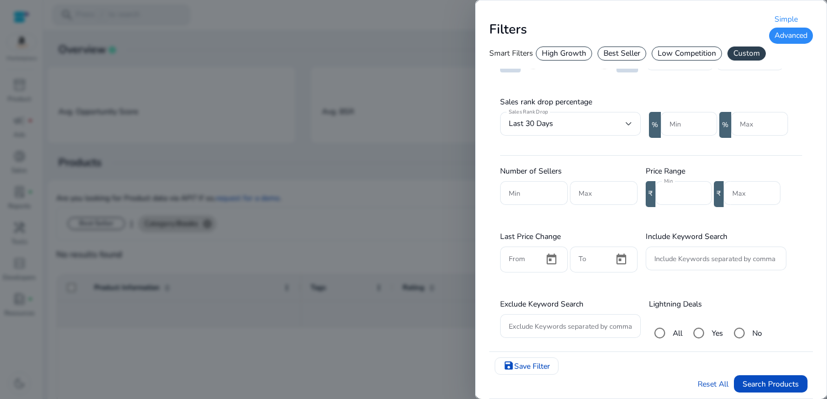
scroll to position [189, 0]
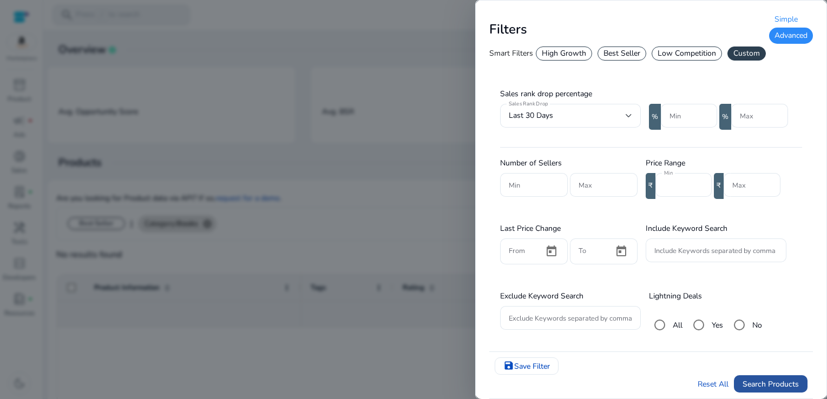
click at [774, 384] on span "Search Products" at bounding box center [771, 384] width 56 height 11
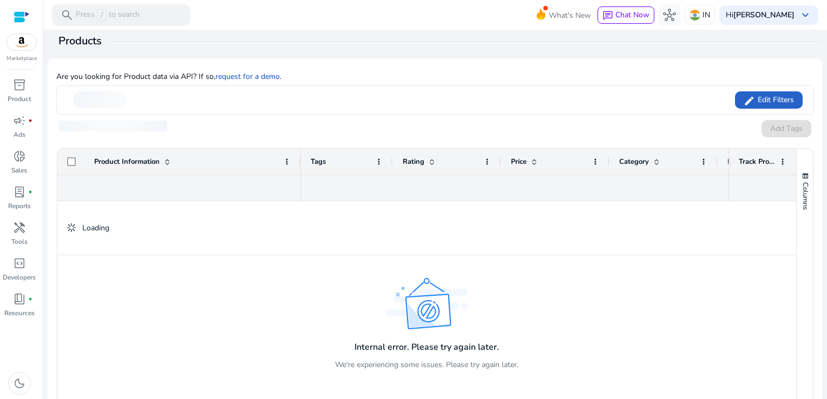
scroll to position [133, 0]
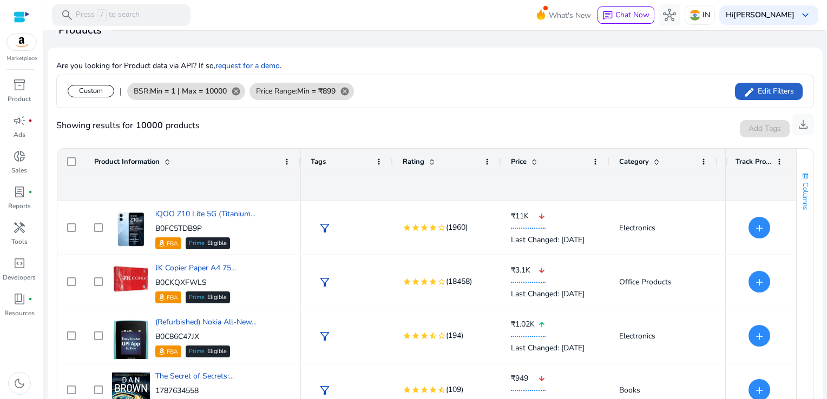
click at [803, 197] on span "Columns" at bounding box center [806, 196] width 10 height 28
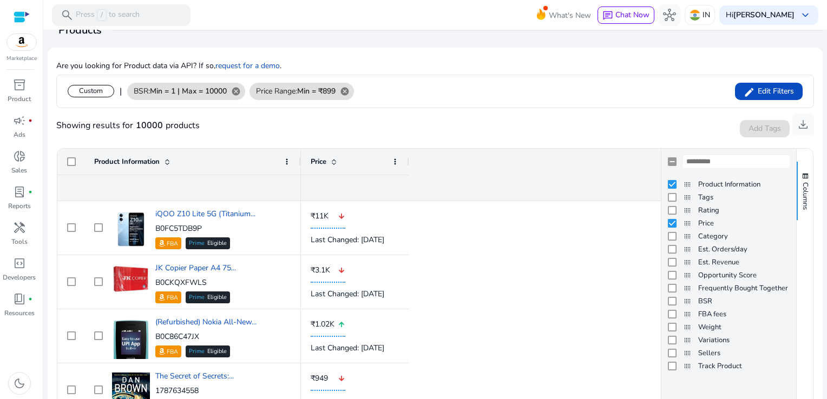
click at [674, 141] on div "Showing results for 10000 products Add Tags Track Product download" at bounding box center [435, 125] width 758 height 35
click at [778, 86] on span "Edit Filters" at bounding box center [774, 91] width 39 height 11
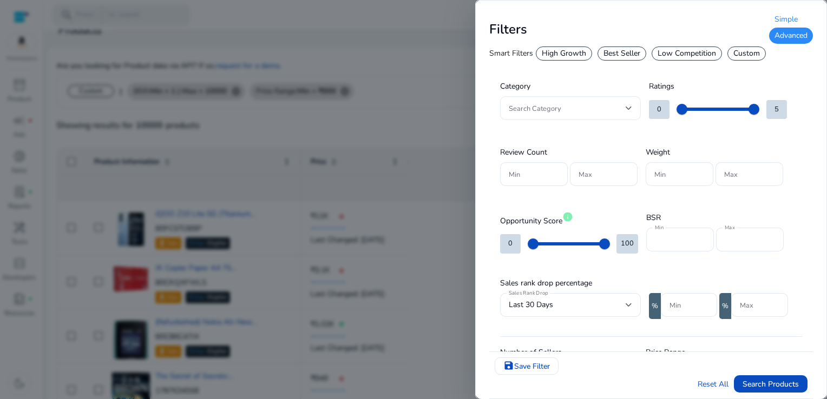
click at [633, 112] on div "Search Category" at bounding box center [570, 108] width 141 height 24
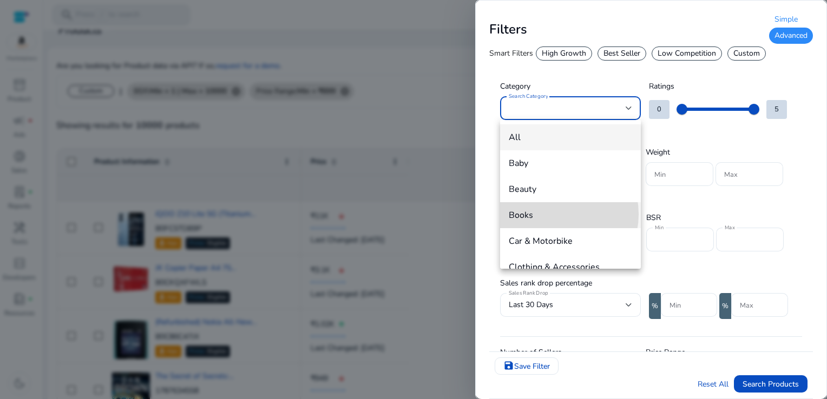
click at [554, 214] on span "Books" at bounding box center [570, 215] width 123 height 12
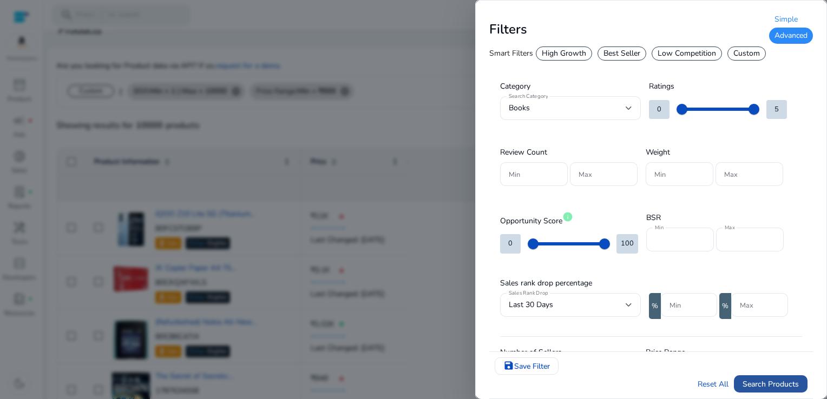
click at [782, 385] on span "Search Products" at bounding box center [771, 384] width 56 height 11
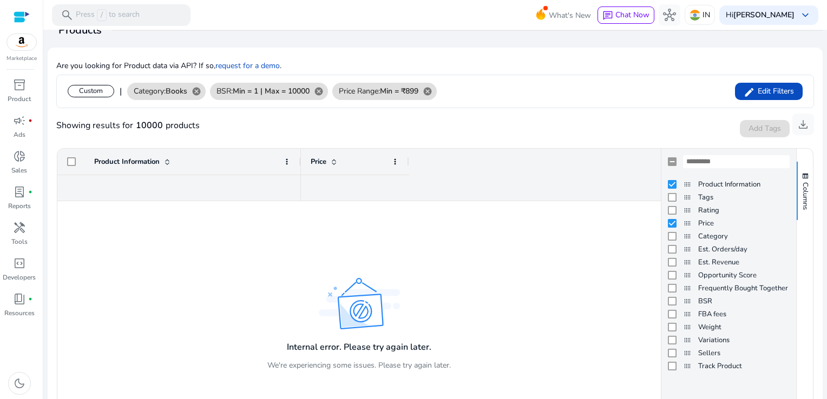
click at [663, 136] on div "Showing results for 10000 products Add Tags Track Product download" at bounding box center [435, 125] width 758 height 35
click at [641, 276] on div at bounding box center [481, 315] width 360 height 228
click at [802, 177] on span "button" at bounding box center [805, 176] width 9 height 9
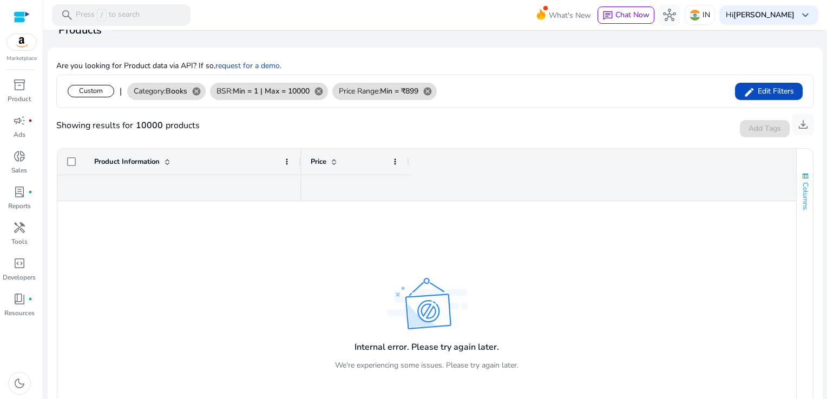
click at [805, 191] on button "Columns" at bounding box center [805, 191] width 16 height 58
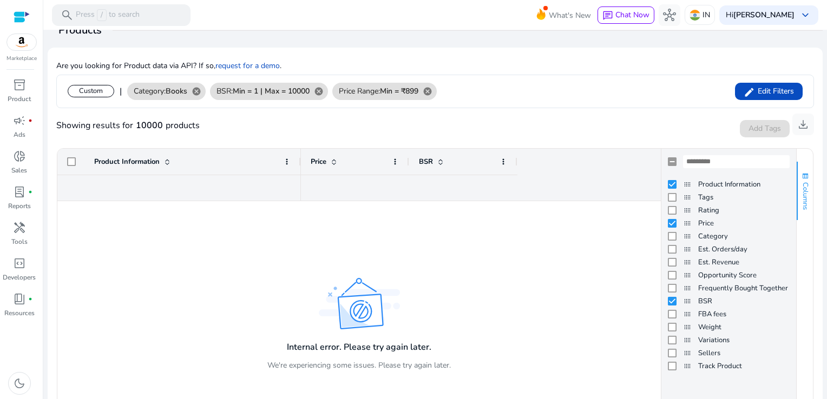
click at [801, 192] on span "Columns" at bounding box center [806, 196] width 10 height 28
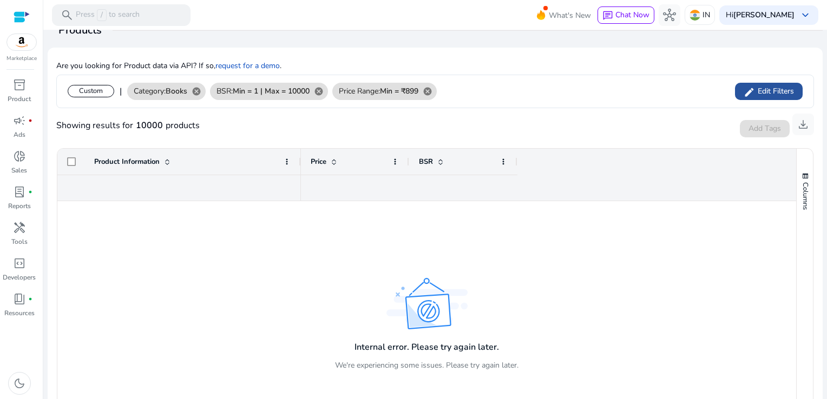
click at [771, 83] on span at bounding box center [769, 91] width 68 height 26
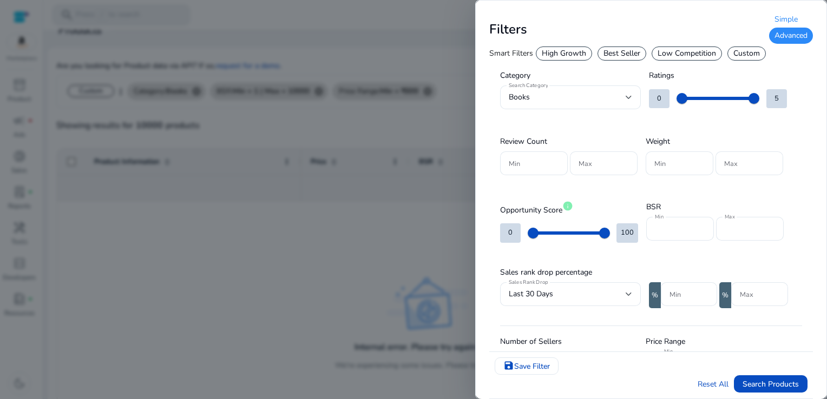
scroll to position [0, 0]
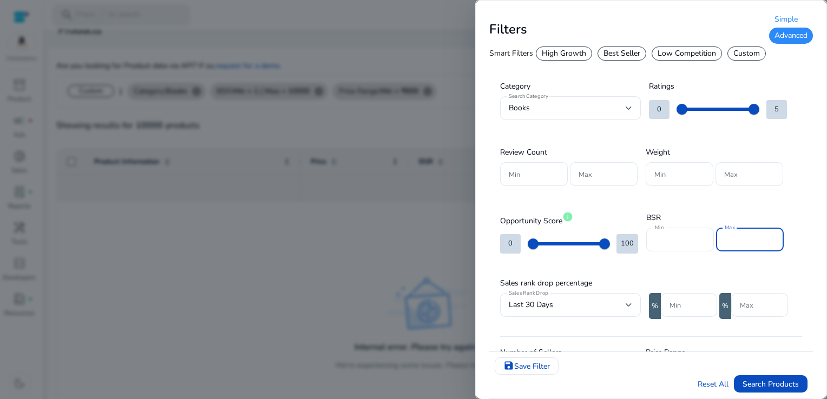
click at [762, 239] on input "*****" at bounding box center [750, 240] width 50 height 12
type input "*"
click at [678, 240] on input "*" at bounding box center [680, 240] width 50 height 12
type input "*****"
click at [729, 241] on input "Max" at bounding box center [750, 240] width 50 height 12
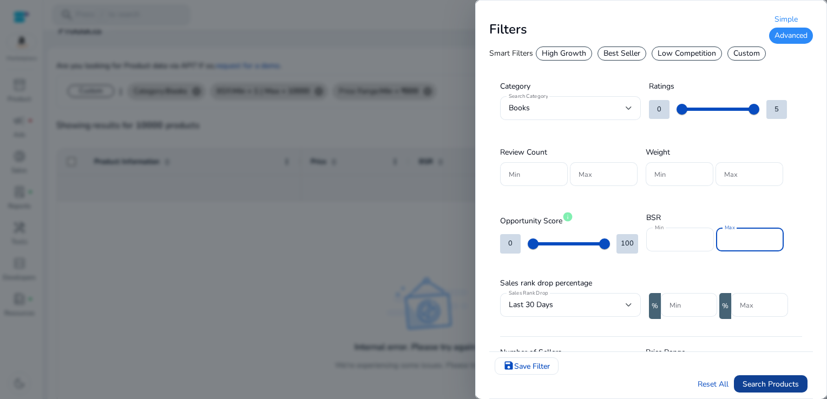
type input "*****"
click at [777, 391] on span "submit" at bounding box center [771, 384] width 74 height 26
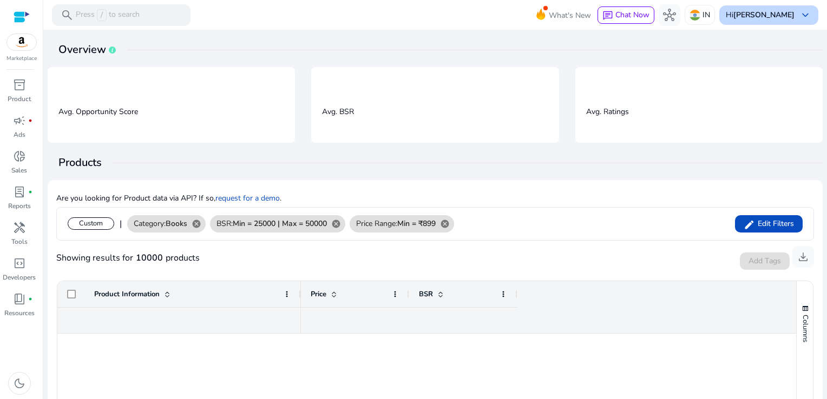
click at [799, 18] on span "keyboard_arrow_down" at bounding box center [805, 15] width 13 height 13
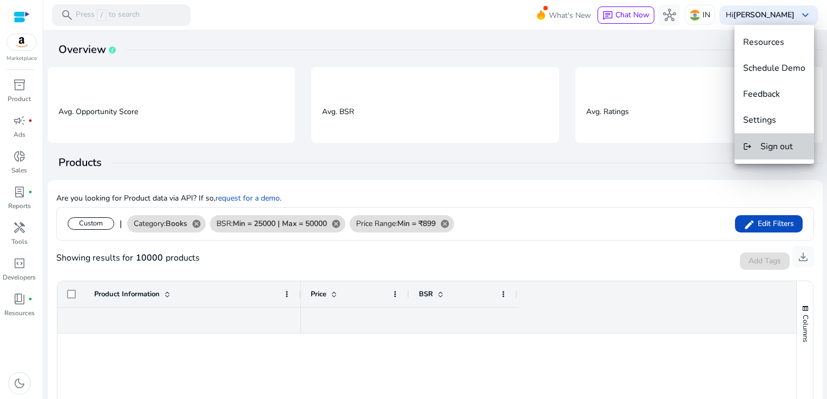
click at [779, 141] on span "Sign out" at bounding box center [777, 147] width 32 height 12
